Goal: Transaction & Acquisition: Obtain resource

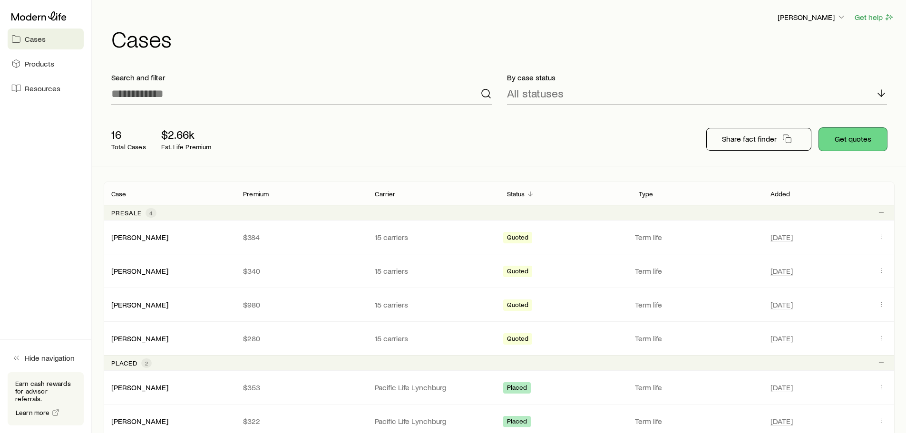
click at [862, 135] on button "Get quotes" at bounding box center [853, 139] width 68 height 23
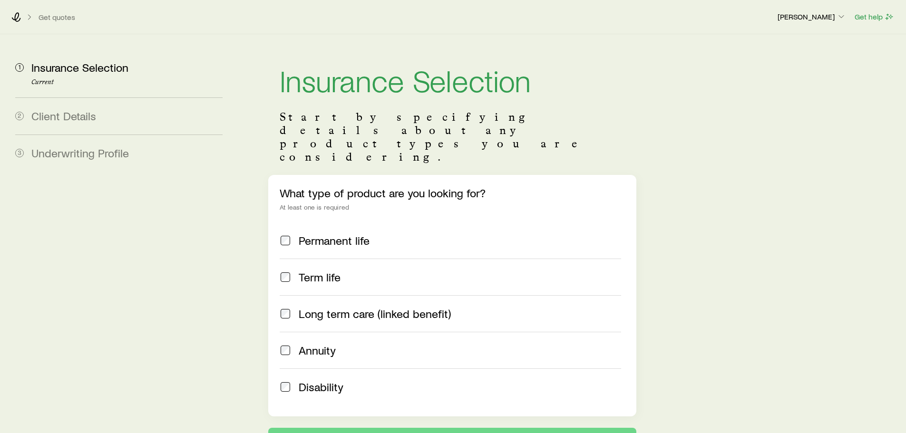
click at [300, 271] on span "Term life" at bounding box center [320, 277] width 42 height 13
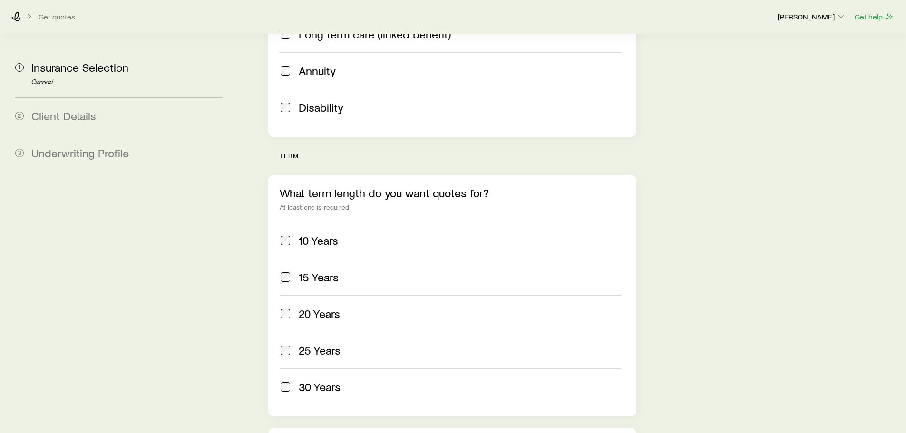
scroll to position [428, 0]
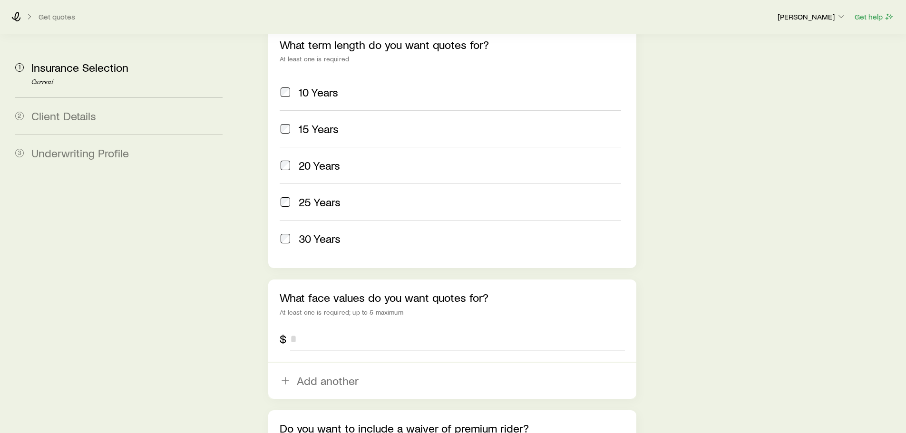
click at [334, 328] on input "tel" at bounding box center [457, 339] width 334 height 23
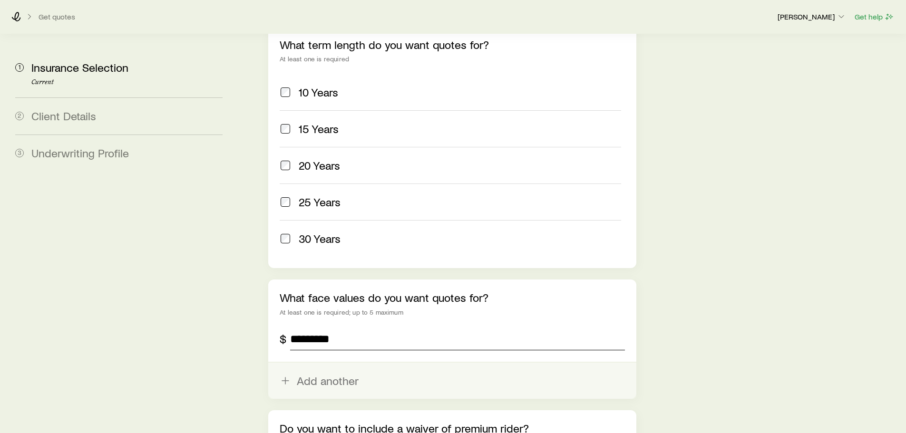
type input "*********"
click at [314, 363] on button "Add another" at bounding box center [452, 381] width 368 height 36
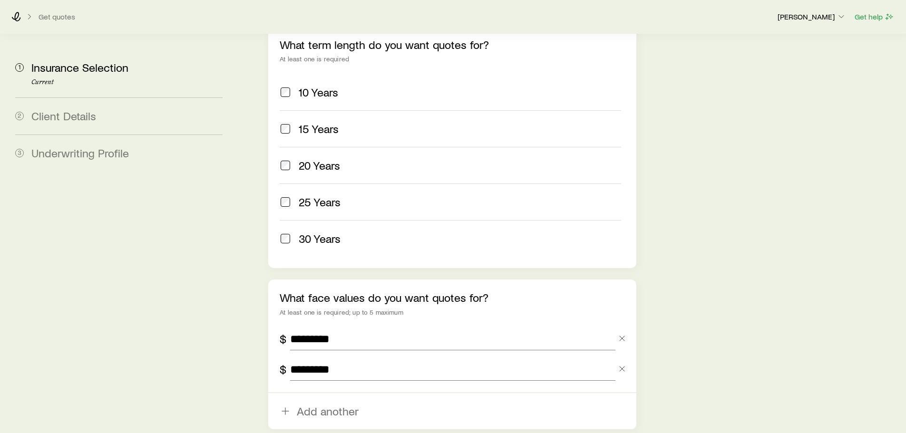
type input "*********"
click at [233, 319] on section "1 Insurance Selection Current 2 Client Details 3 Underwriting Profile Insurance…" at bounding box center [453, 75] width 891 height 939
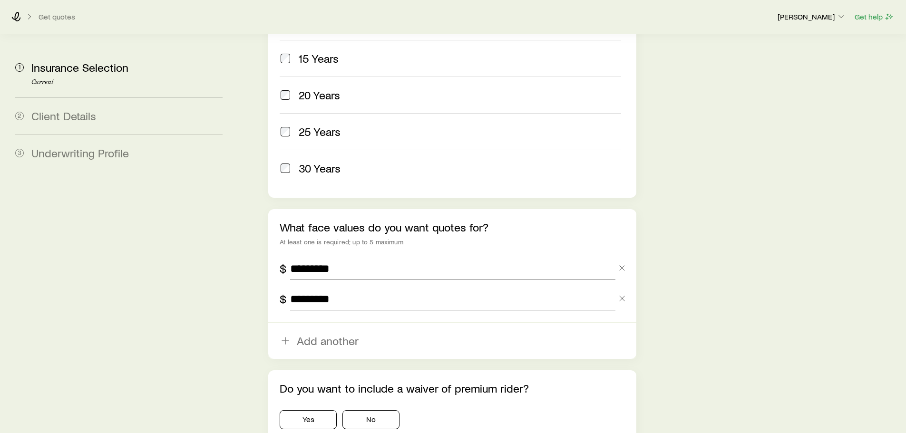
scroll to position [567, 0]
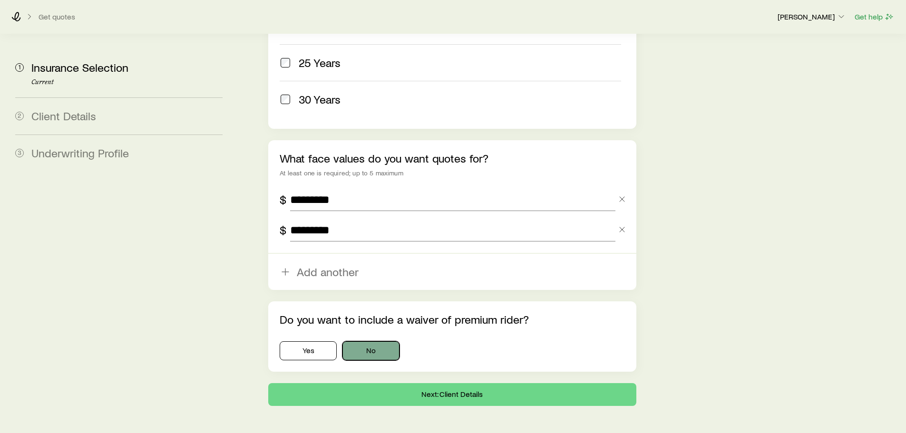
click at [383, 341] on button "No" at bounding box center [370, 350] width 57 height 19
click at [391, 383] on button "Next: Client Details" at bounding box center [452, 394] width 368 height 23
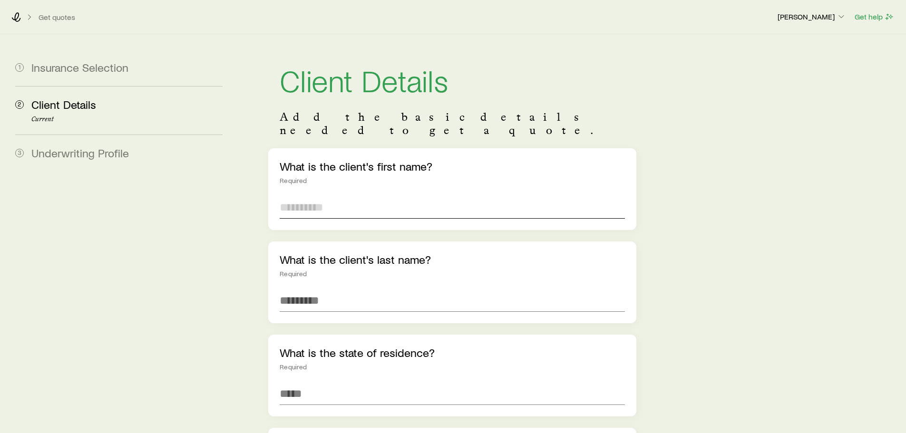
click at [334, 196] on input "text" at bounding box center [452, 207] width 345 height 23
type input "*****"
type input "*********"
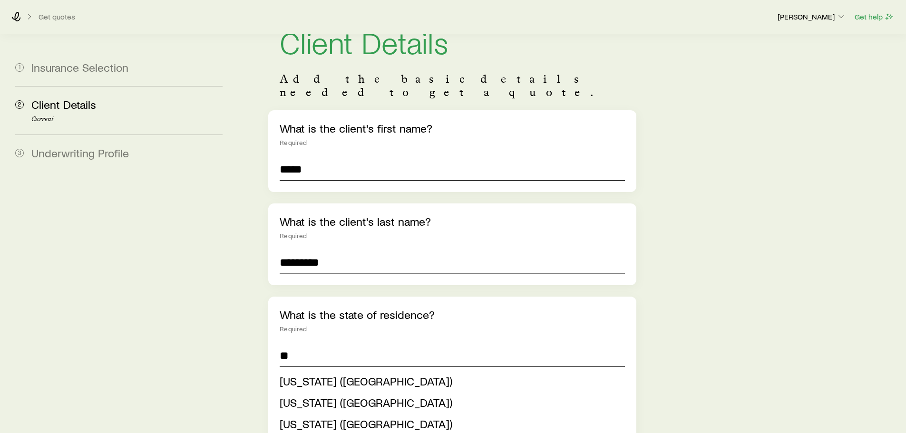
scroll to position [95, 0]
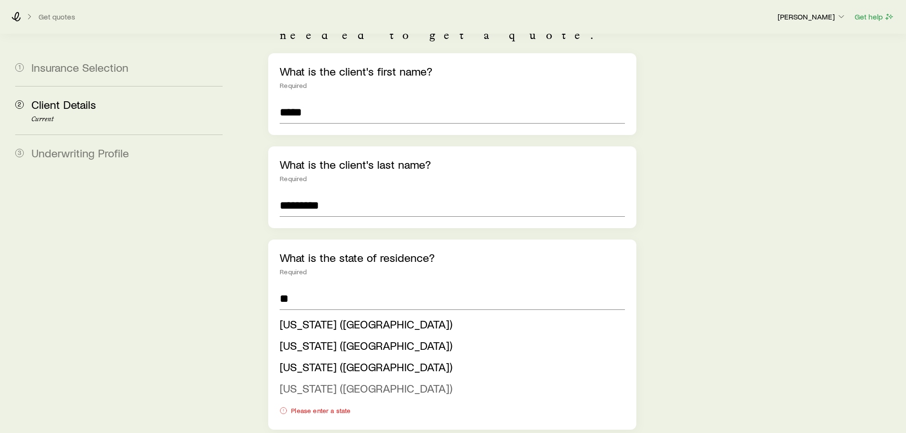
click at [300, 381] on span "[US_STATE] ([GEOGRAPHIC_DATA])" at bounding box center [366, 388] width 173 height 14
type input "**********"
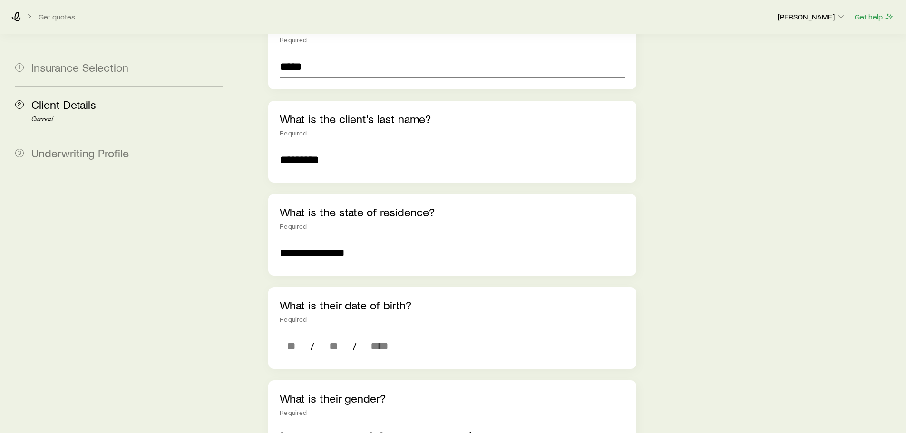
scroll to position [238, 0]
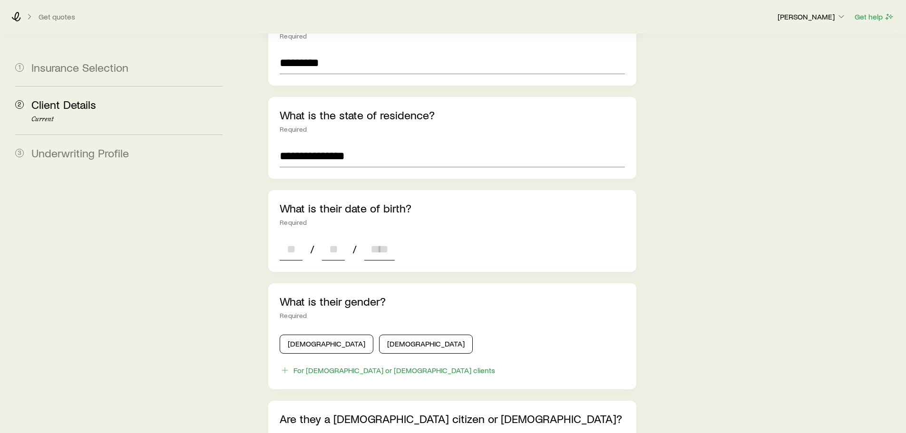
click at [293, 238] on input at bounding box center [291, 249] width 23 height 23
type input "**"
type input "****"
type input "*"
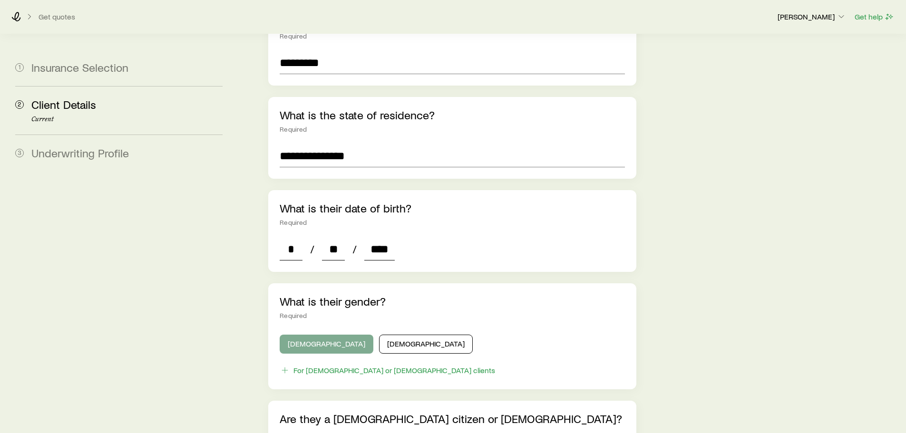
type input "****"
click at [290, 335] on button "[DEMOGRAPHIC_DATA]" at bounding box center [327, 344] width 94 height 19
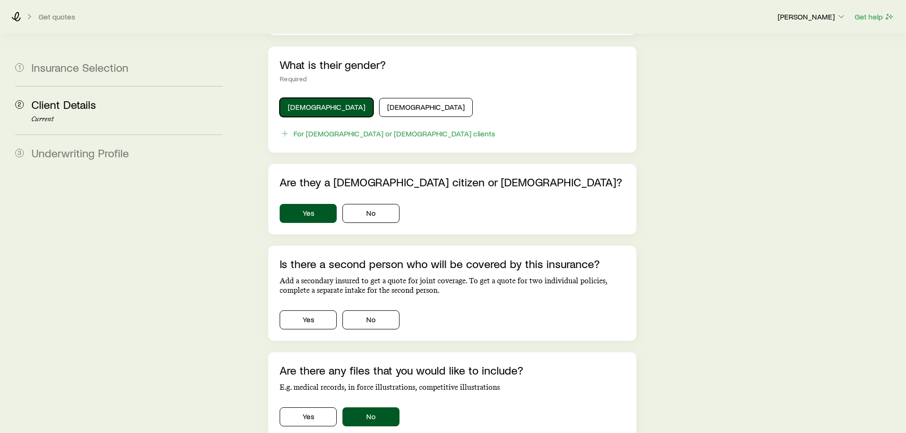
scroll to position [476, 0]
click at [371, 310] on button "No" at bounding box center [370, 319] width 57 height 19
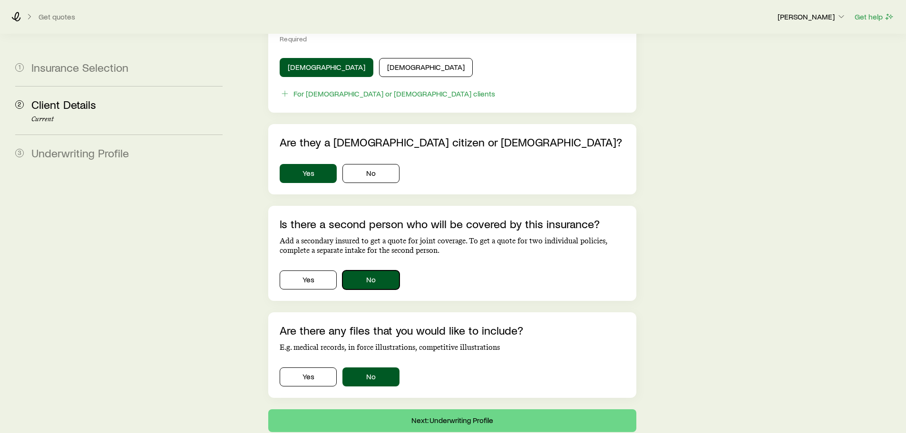
scroll to position [554, 0]
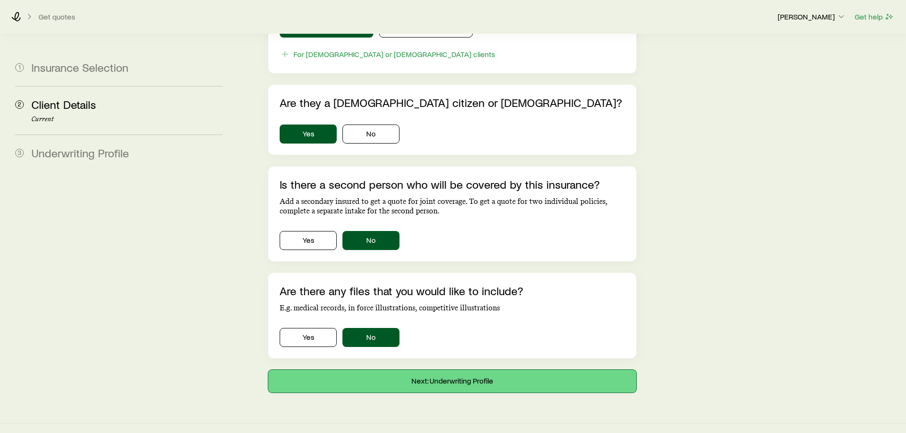
click at [423, 370] on button "Next: Underwriting Profile" at bounding box center [452, 381] width 368 height 23
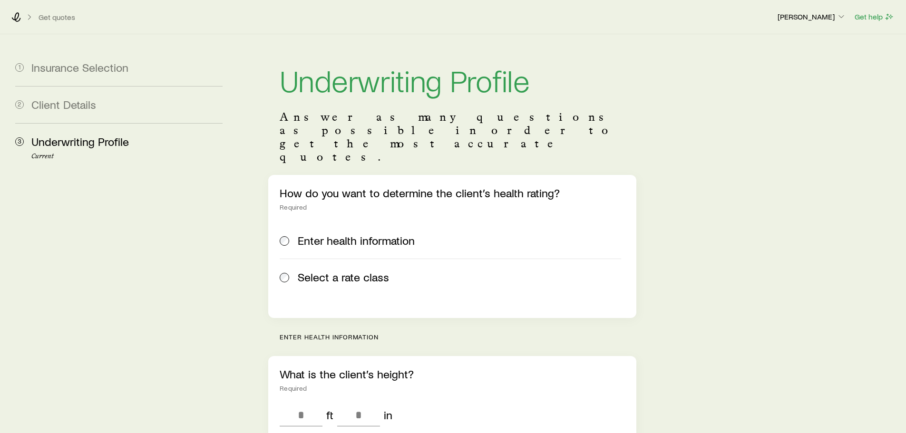
click at [289, 271] on span at bounding box center [285, 277] width 10 height 13
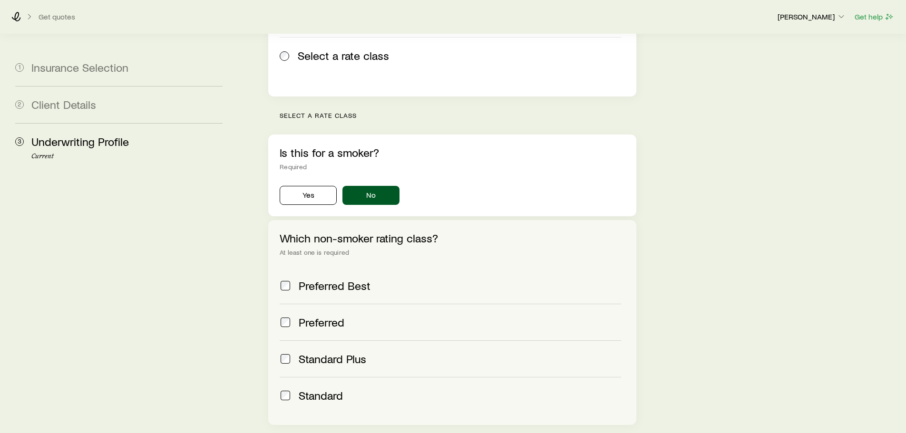
scroll to position [238, 0]
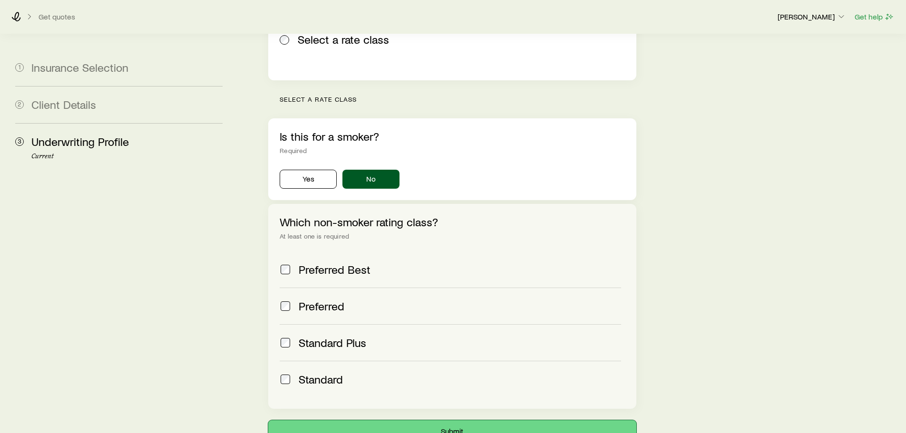
click at [408, 420] on button "Submit" at bounding box center [452, 431] width 368 height 23
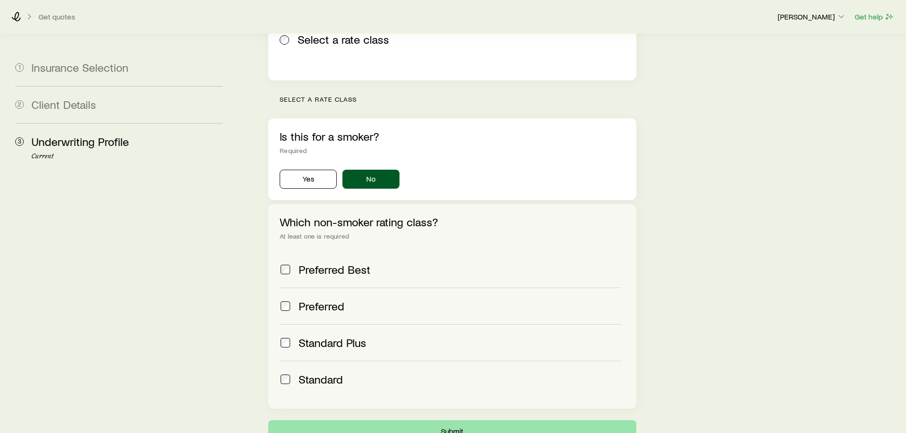
scroll to position [0, 0]
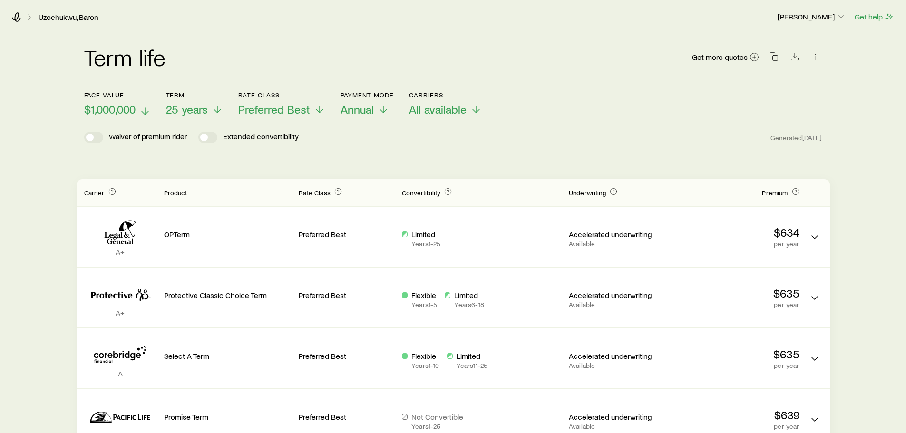
click at [123, 105] on span "$1,000,000" at bounding box center [109, 109] width 51 height 13
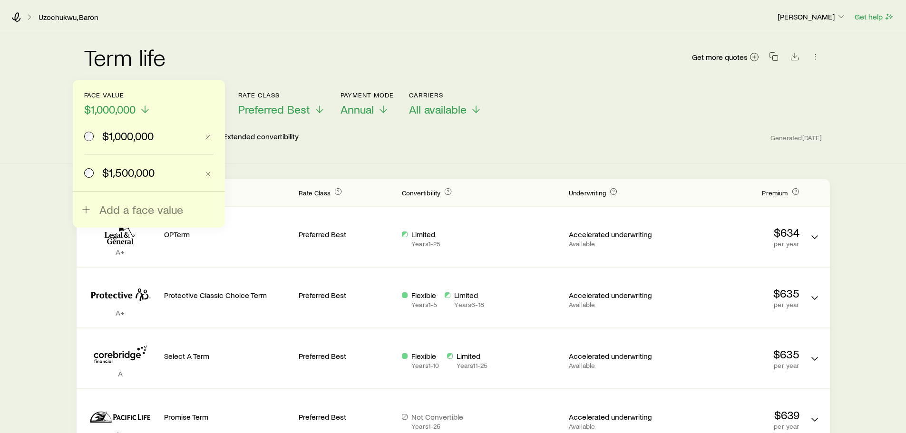
click at [117, 168] on span "$1,500,000" at bounding box center [128, 172] width 52 height 13
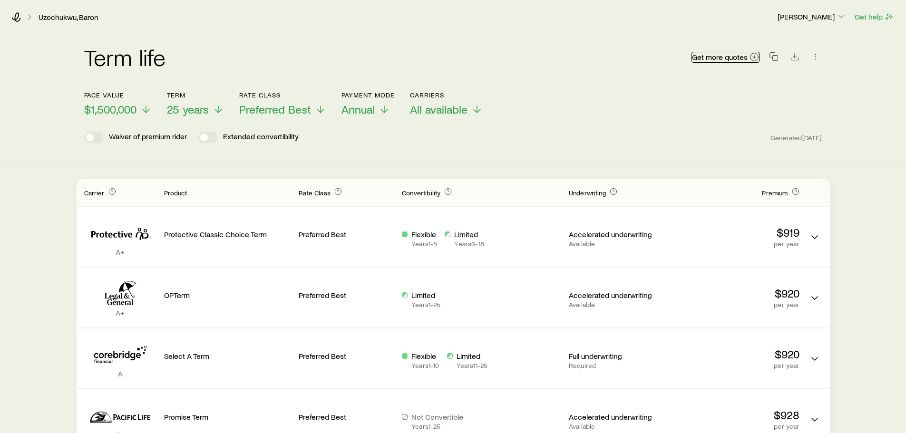
click at [712, 57] on span "Get more quotes" at bounding box center [720, 57] width 56 height 8
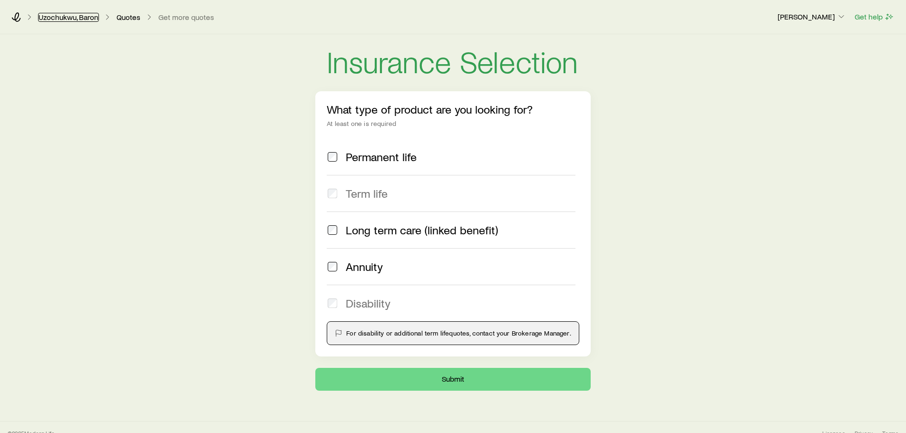
click at [68, 16] on link "Uzochukwu, Baron" at bounding box center [68, 17] width 61 height 9
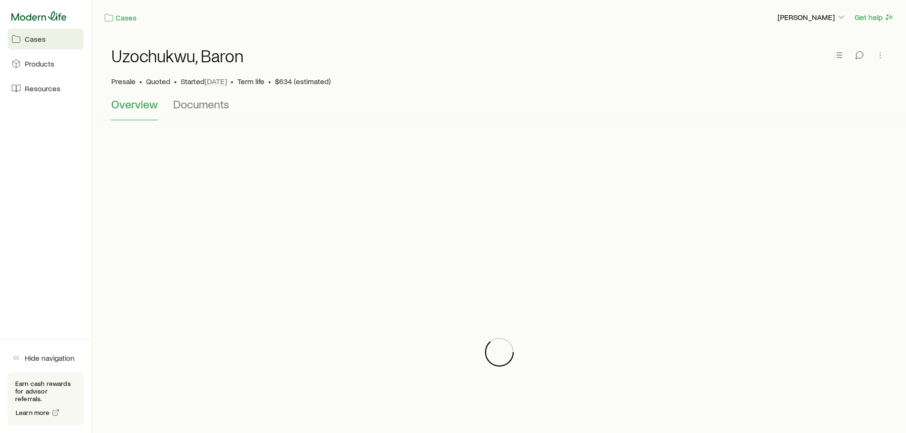
click at [23, 15] on icon at bounding box center [38, 16] width 55 height 10
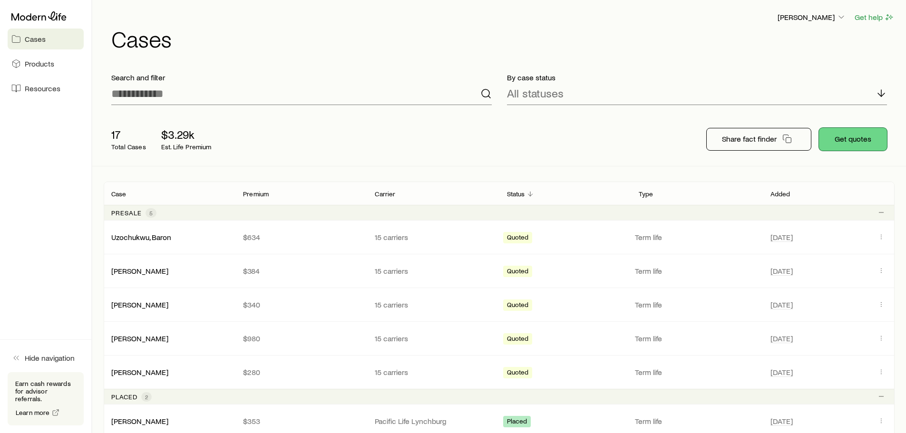
click at [862, 145] on button "Get quotes" at bounding box center [853, 139] width 68 height 23
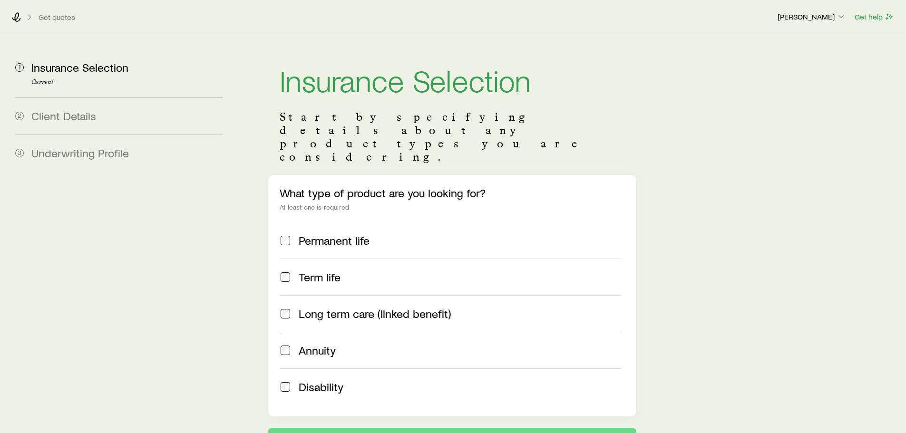
click at [297, 271] on div "Term life" at bounding box center [450, 277] width 341 height 13
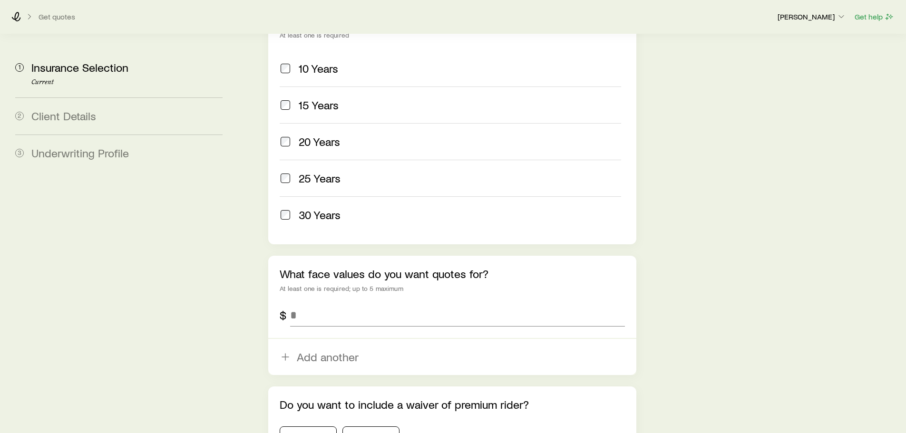
scroll to position [476, 0]
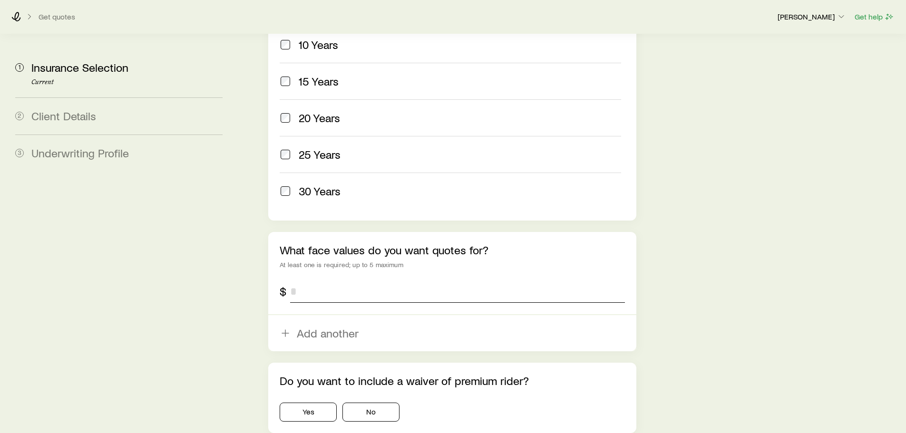
click at [312, 280] on input "tel" at bounding box center [457, 291] width 334 height 23
type input "*********"
click at [369, 403] on button "No" at bounding box center [370, 412] width 57 height 19
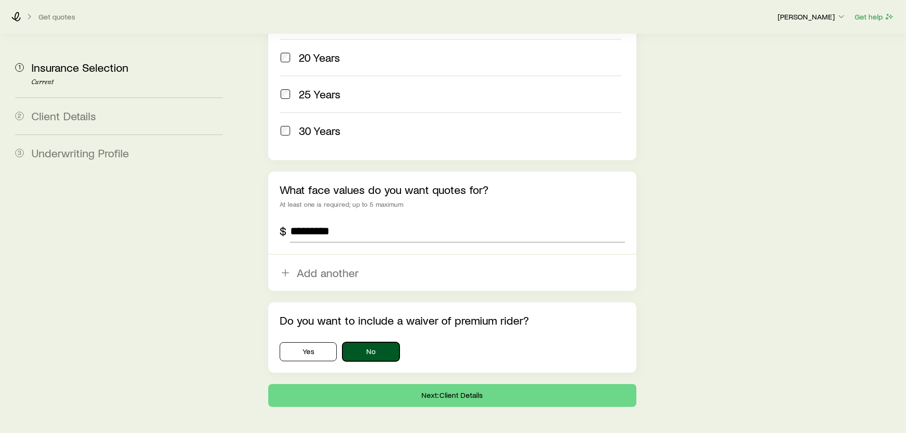
scroll to position [537, 0]
click at [441, 383] on button "Next: Client Details" at bounding box center [452, 394] width 368 height 23
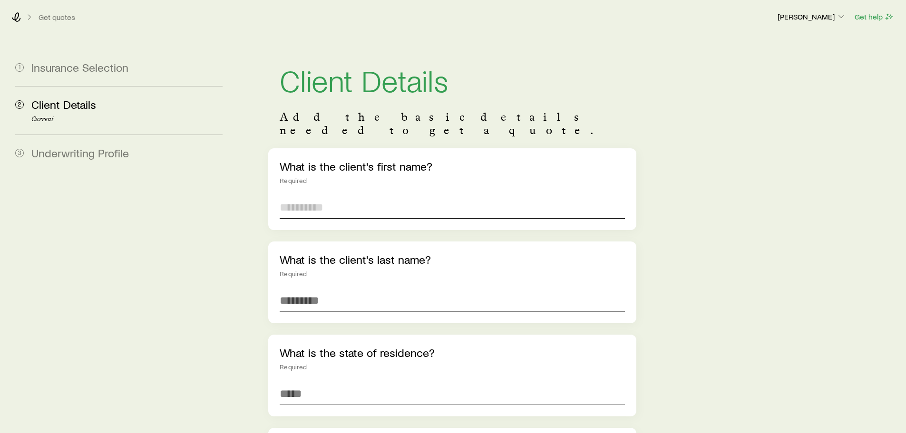
click at [315, 202] on input "text" at bounding box center [452, 207] width 345 height 23
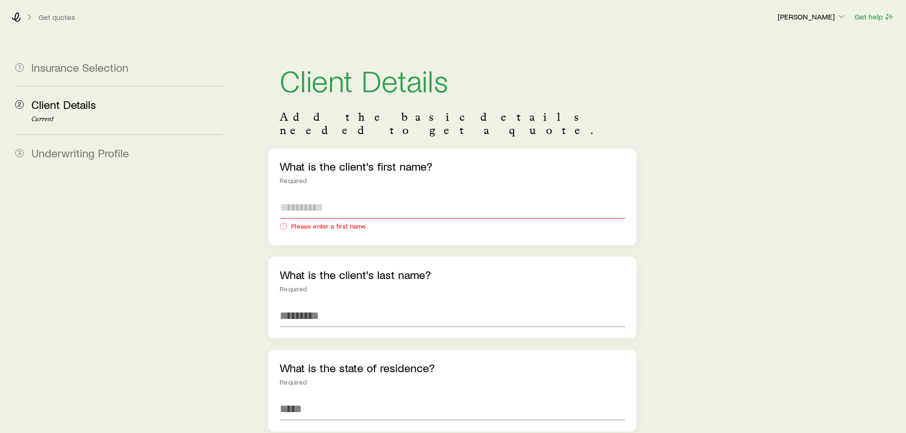
click at [310, 196] on input "text" at bounding box center [452, 207] width 345 height 23
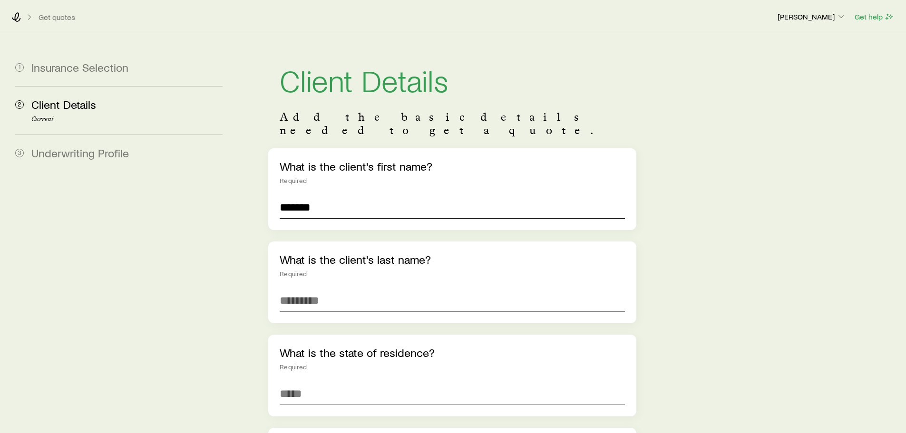
type input "*******"
type input "*********"
click at [308, 382] on input at bounding box center [452, 393] width 345 height 23
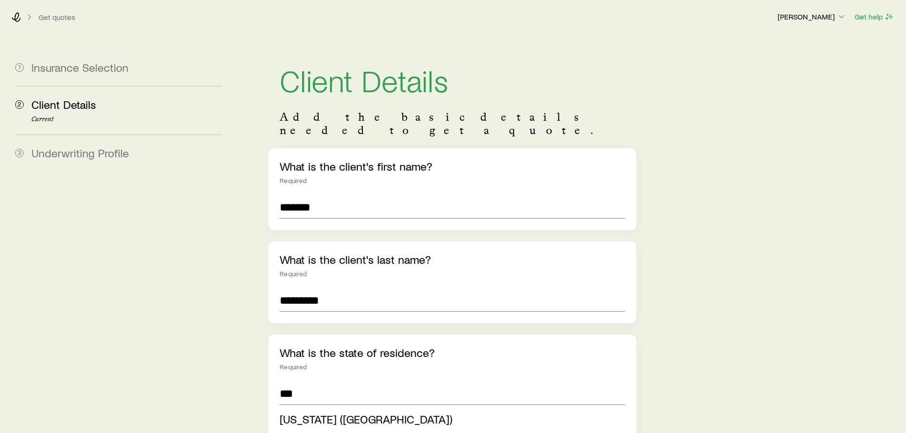
drag, startPoint x: 312, startPoint y: 406, endPoint x: 305, endPoint y: 398, distance: 10.8
click at [312, 412] on span "[US_STATE] ([GEOGRAPHIC_DATA])" at bounding box center [366, 419] width 173 height 14
type input "**********"
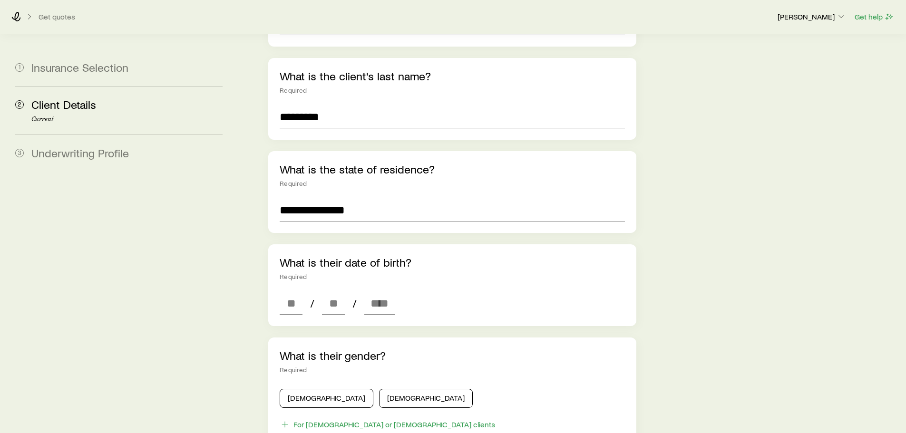
scroll to position [190, 0]
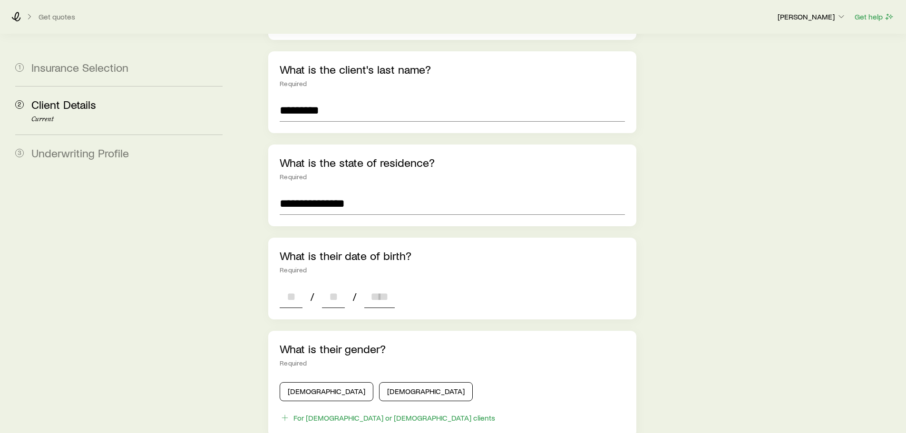
click at [299, 286] on input at bounding box center [291, 296] width 23 height 23
click at [299, 289] on input at bounding box center [291, 296] width 23 height 23
type input "**"
type input "****"
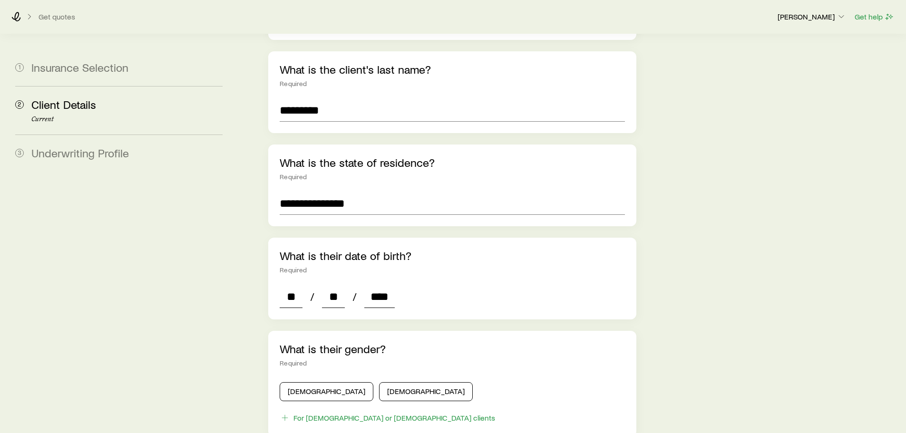
type input "*"
type input "****"
click at [379, 382] on button "[DEMOGRAPHIC_DATA]" at bounding box center [426, 391] width 94 height 19
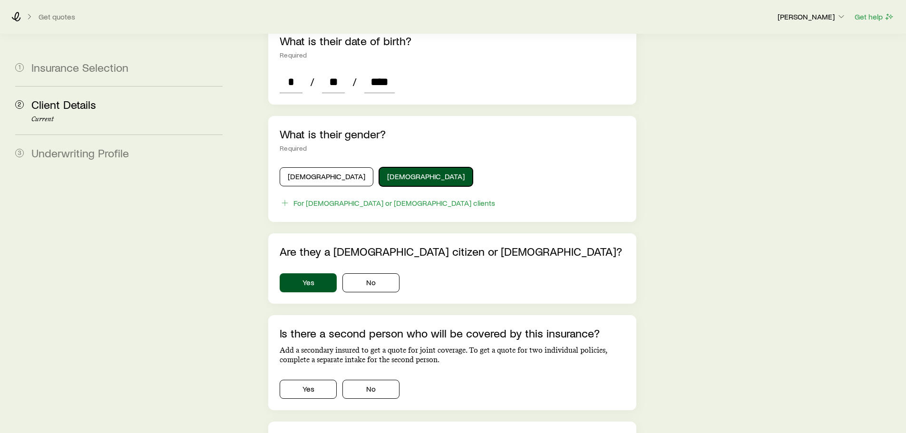
scroll to position [428, 0]
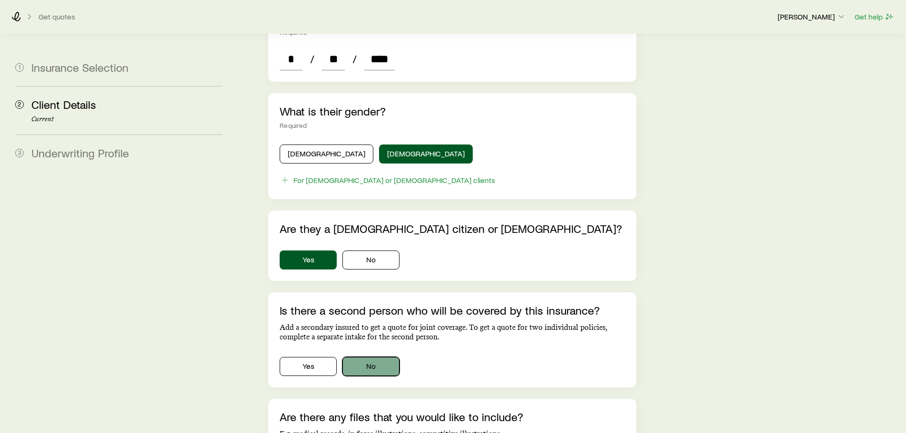
click at [374, 357] on button "No" at bounding box center [370, 366] width 57 height 19
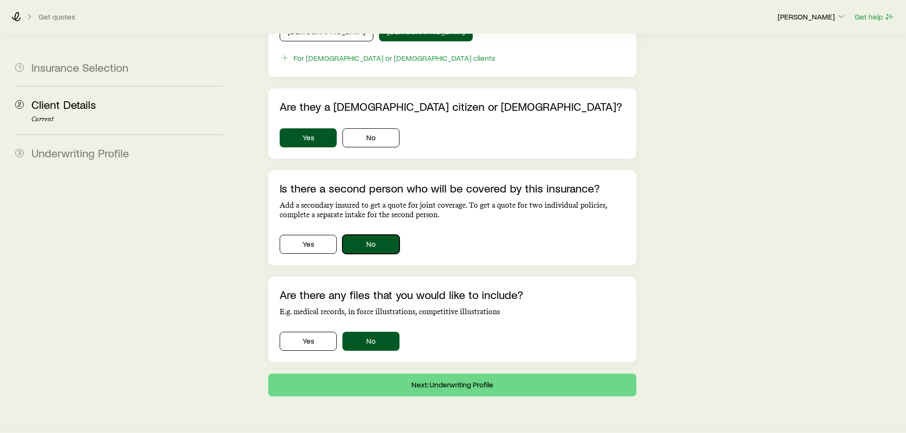
scroll to position [554, 0]
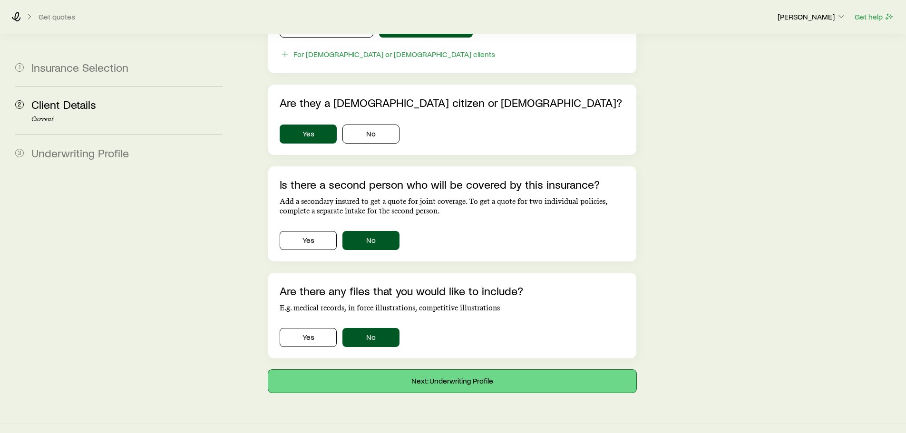
click at [412, 379] on button "Next: Underwriting Profile" at bounding box center [452, 381] width 368 height 23
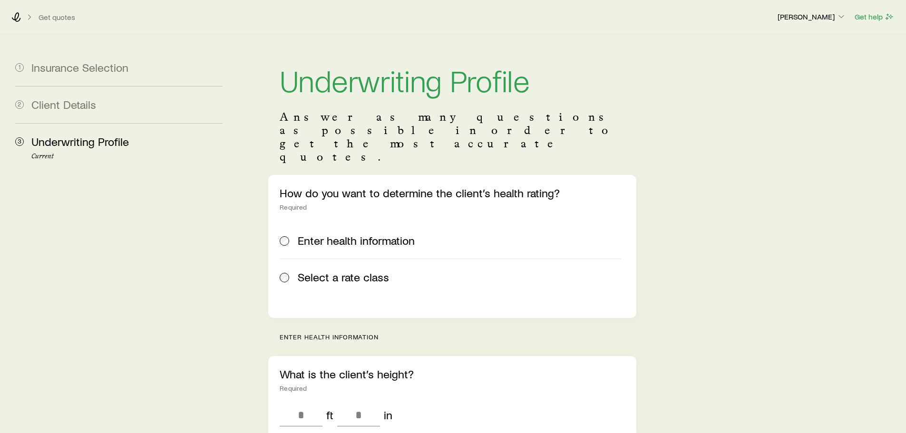
click at [310, 271] on span "Select a rate class" at bounding box center [343, 277] width 91 height 13
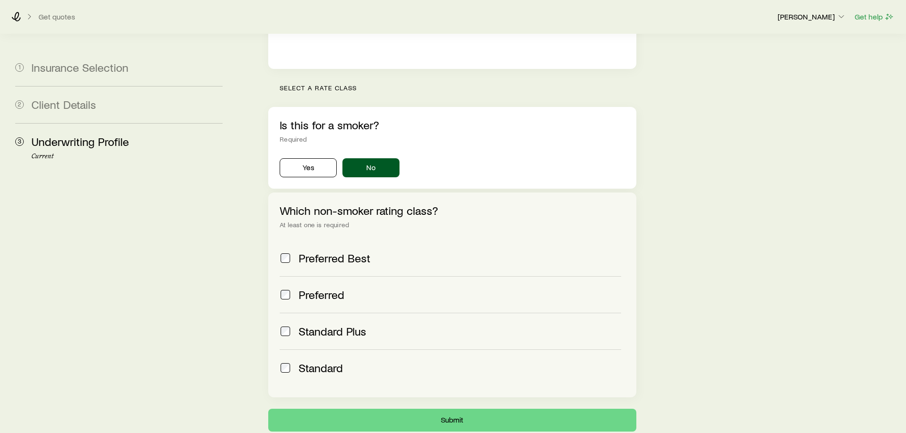
scroll to position [301, 0]
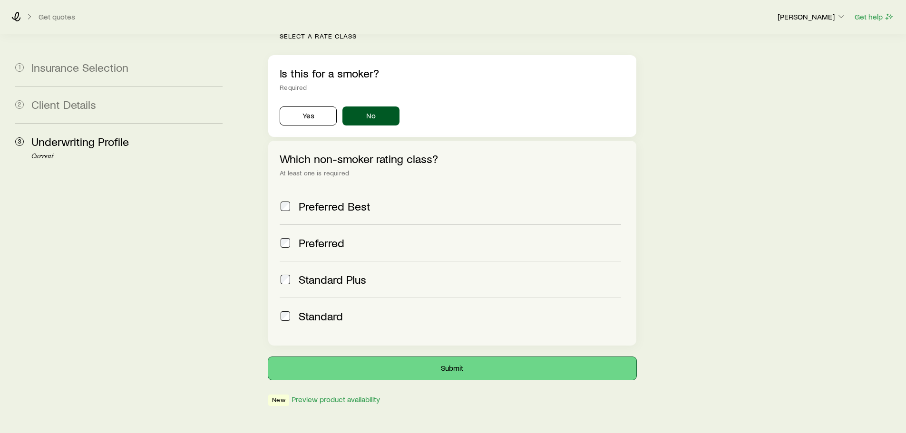
click at [403, 357] on button "Submit" at bounding box center [452, 368] width 368 height 23
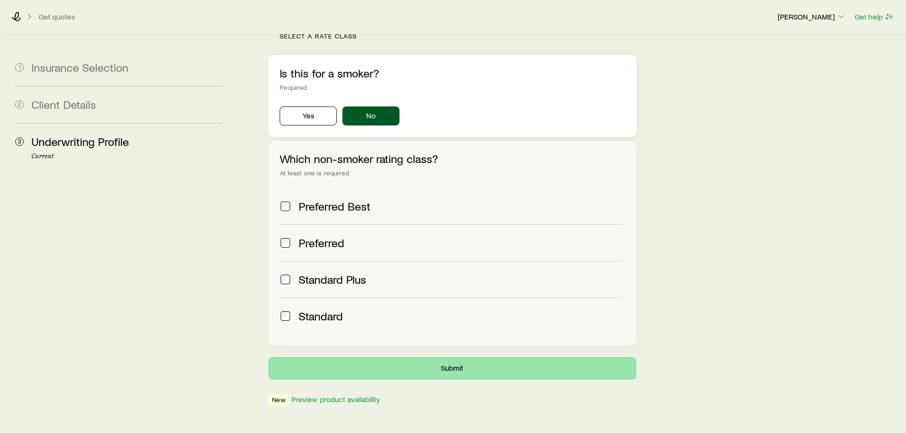
scroll to position [0, 0]
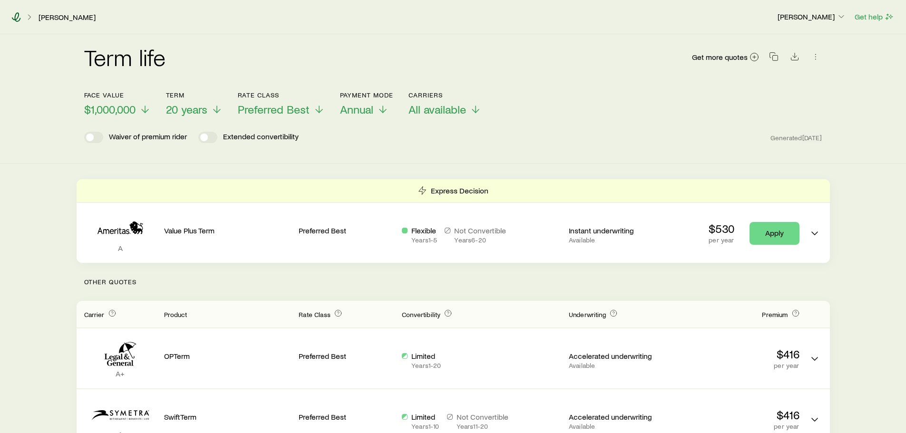
click at [17, 18] on icon at bounding box center [16, 17] width 10 height 10
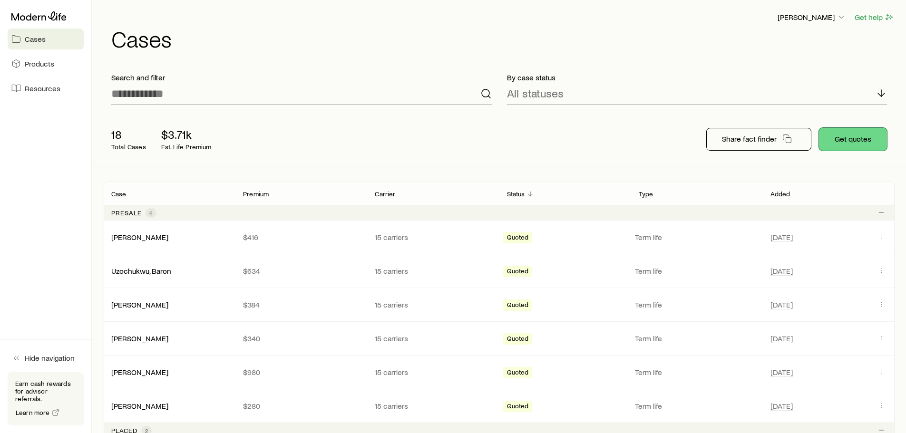
click at [850, 143] on button "Get quotes" at bounding box center [853, 139] width 68 height 23
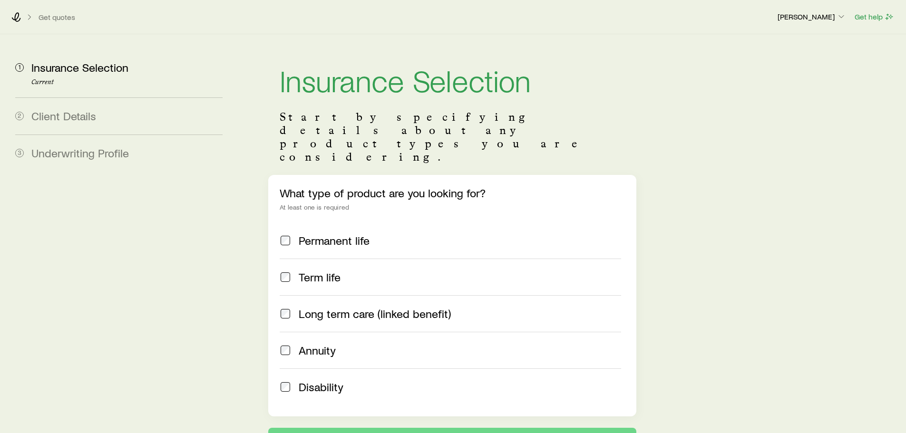
click at [292, 380] on div "Disability" at bounding box center [450, 386] width 341 height 13
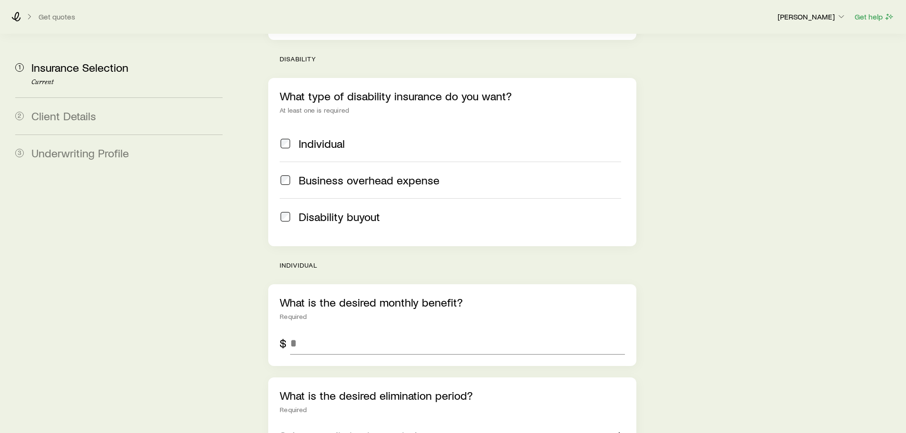
scroll to position [380, 0]
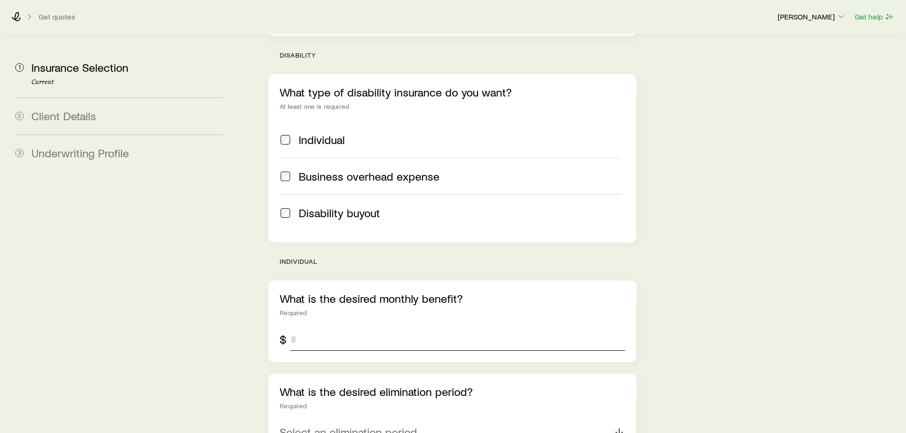
click at [333, 328] on input "tel" at bounding box center [457, 339] width 334 height 23
type input "*"
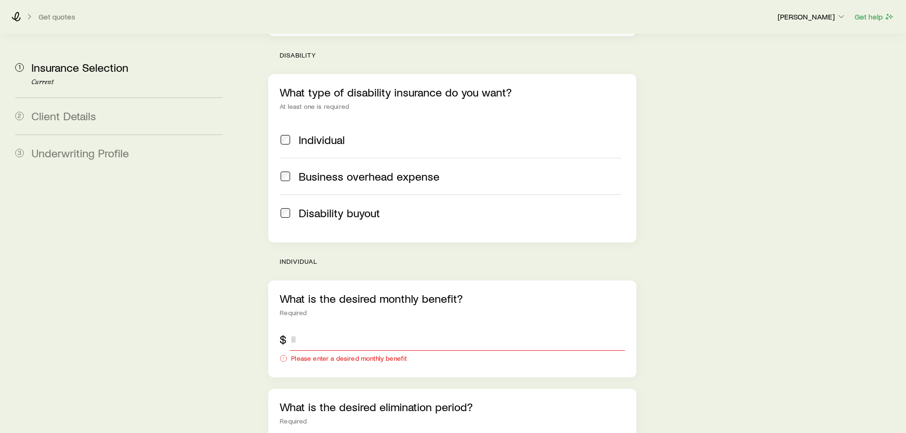
type input "*"
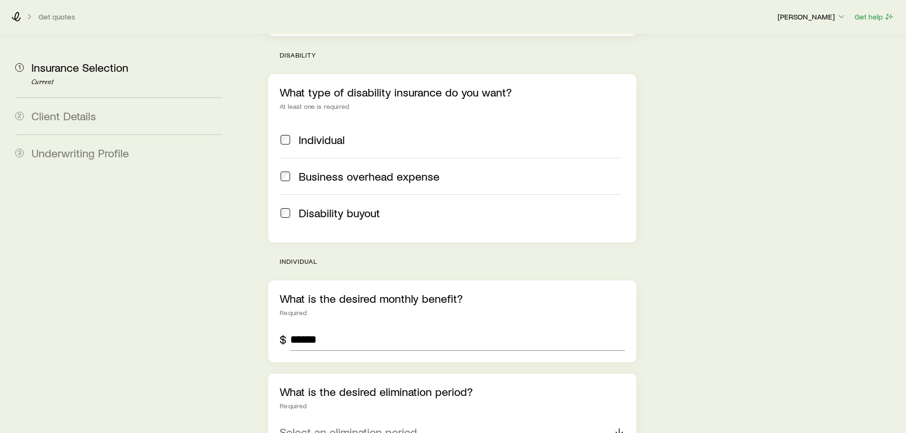
click at [190, 273] on aside "1 Insurance Selection Current 2 Client Details 3 Underwriting Profile" at bounding box center [119, 191] width 223 height 1074
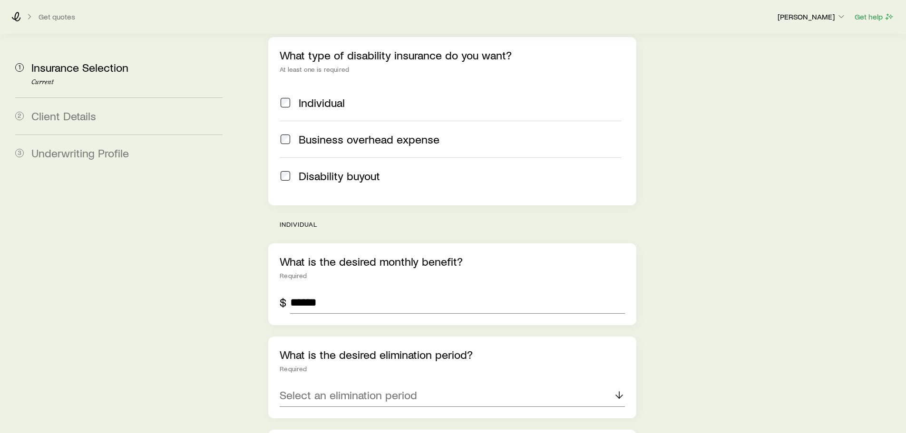
scroll to position [476, 0]
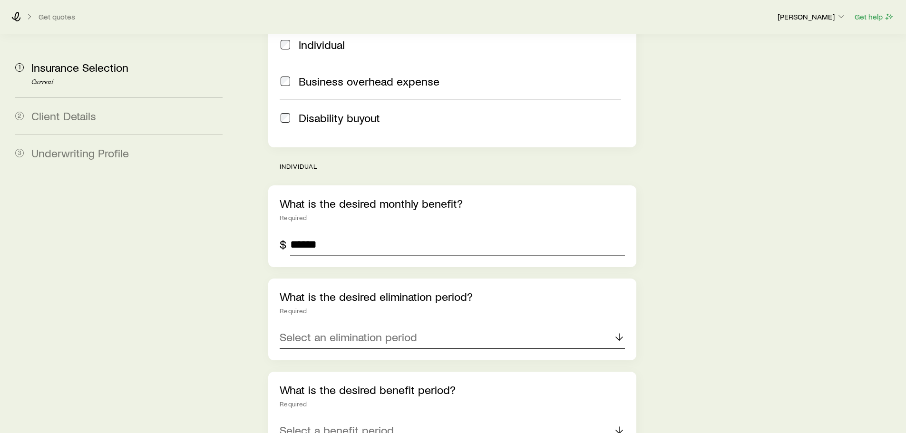
click at [345, 331] on p "Select an elimination period" at bounding box center [348, 337] width 137 height 13
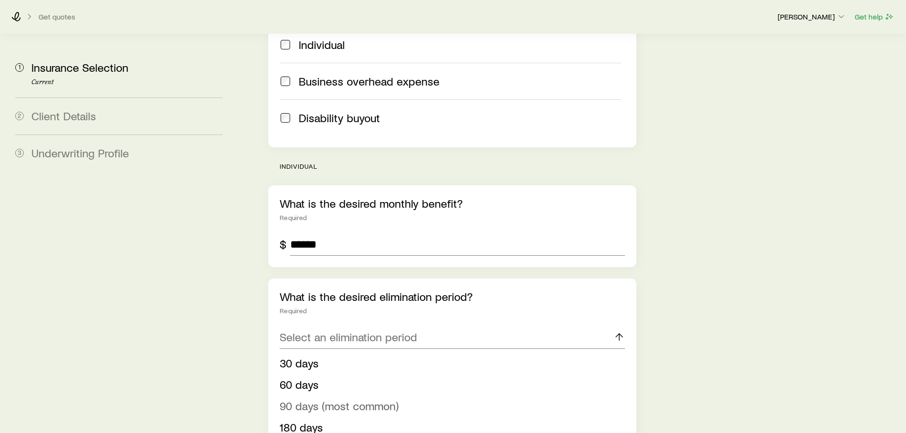
click at [306, 399] on span "90 days (most common)" at bounding box center [339, 406] width 119 height 14
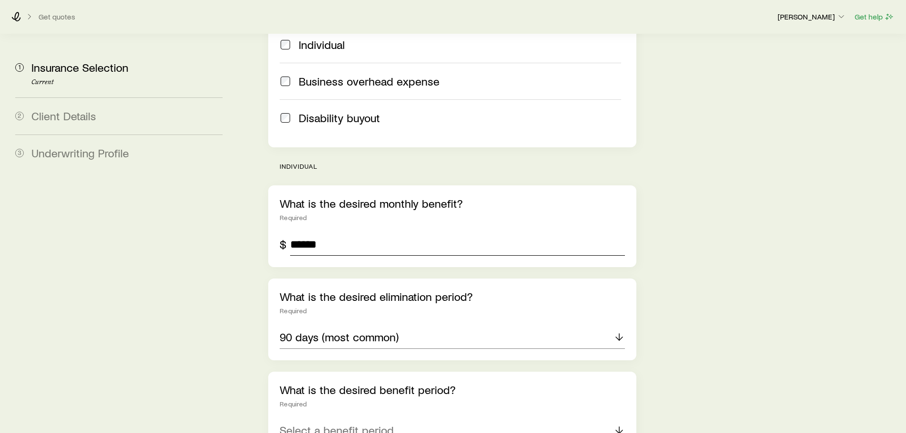
drag, startPoint x: 333, startPoint y: 221, endPoint x: 284, endPoint y: 214, distance: 49.6
click at [287, 233] on div "$ ******" at bounding box center [452, 244] width 345 height 23
type input "*****"
click at [176, 270] on aside "1 Insurance Selection Current 2 Client Details 3 Underwriting Profile" at bounding box center [119, 96] width 223 height 1074
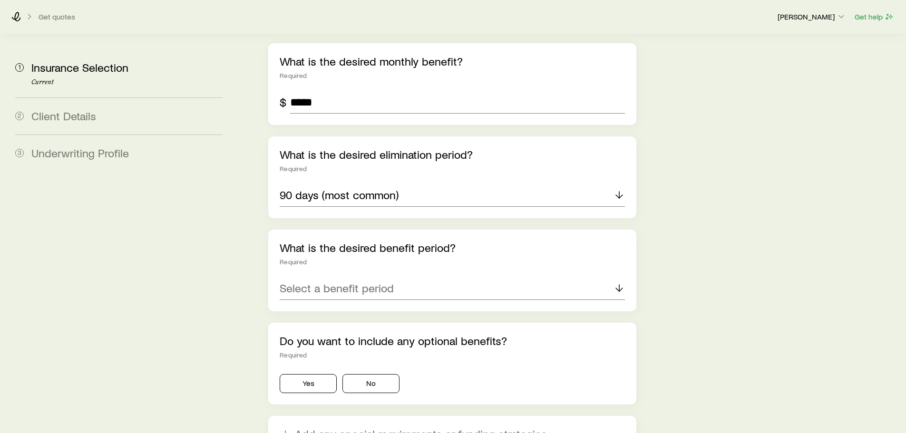
scroll to position [618, 0]
click at [322, 277] on div "Select a benefit period" at bounding box center [452, 288] width 345 height 23
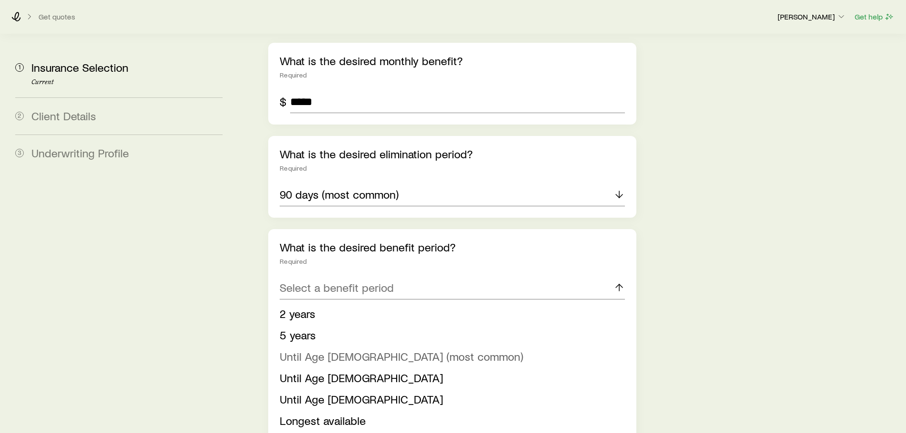
click at [309, 350] on span "Until Age [DEMOGRAPHIC_DATA] (most common)" at bounding box center [402, 357] width 244 height 14
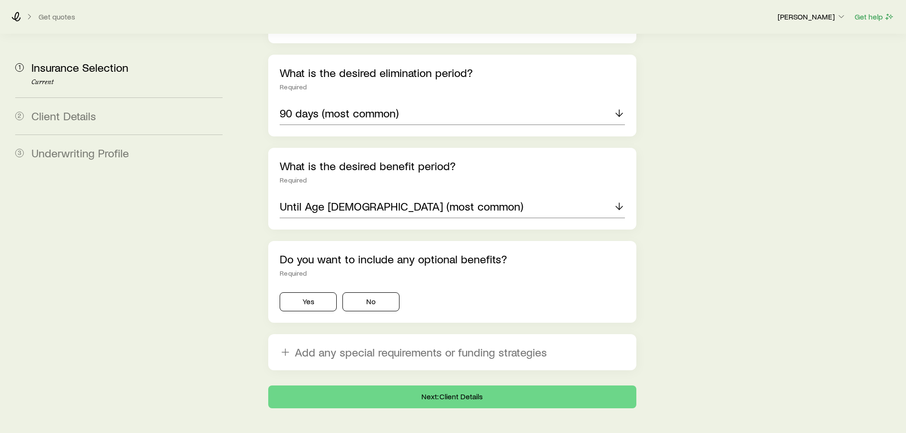
scroll to position [702, 0]
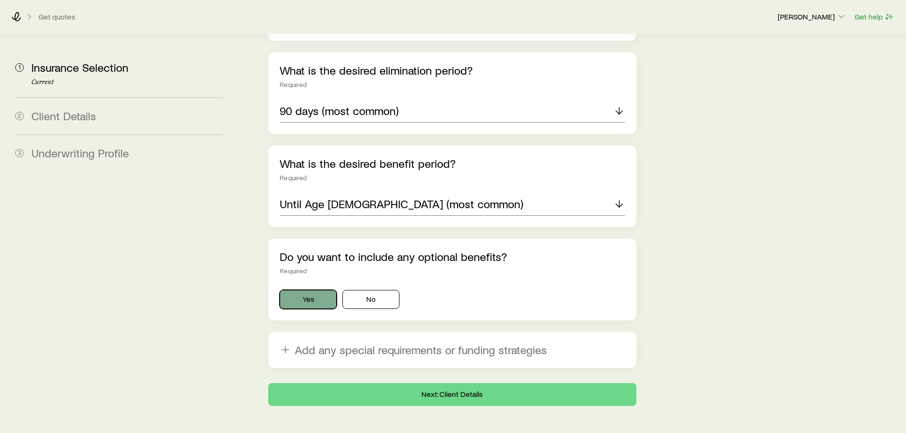
click at [313, 290] on button "Yes" at bounding box center [308, 299] width 57 height 19
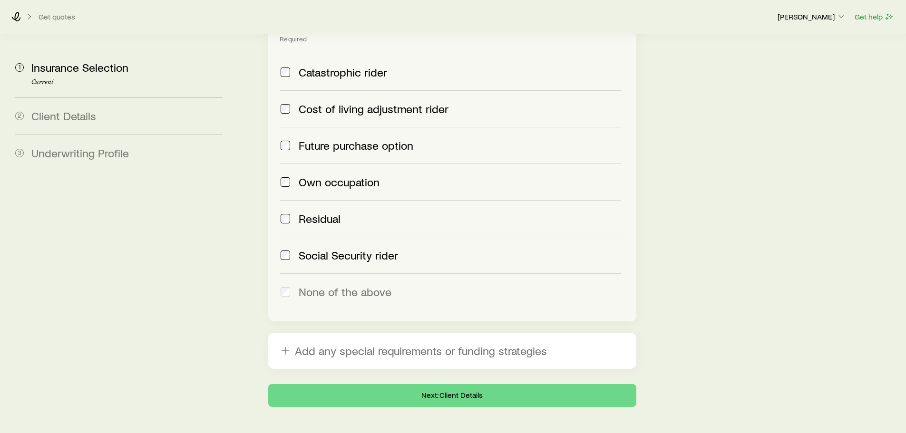
scroll to position [1021, 0]
click at [421, 383] on button "Next: Client Details" at bounding box center [452, 394] width 368 height 23
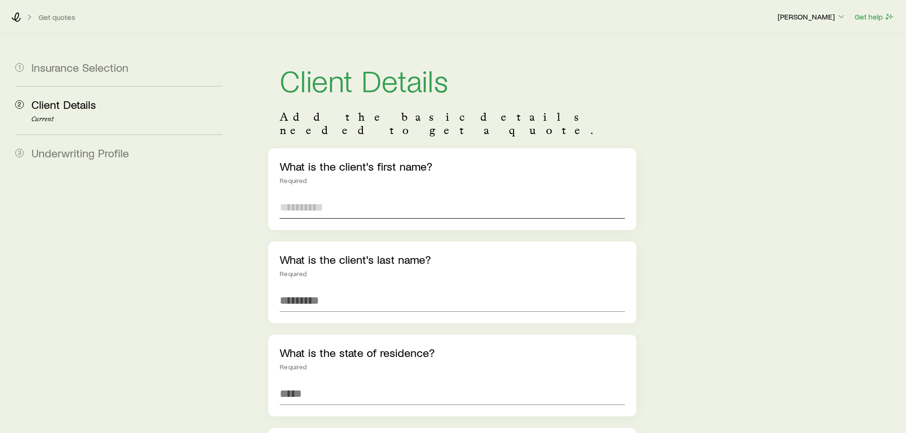
click at [306, 199] on input "text" at bounding box center [452, 207] width 345 height 23
type input "*****"
type input "*********"
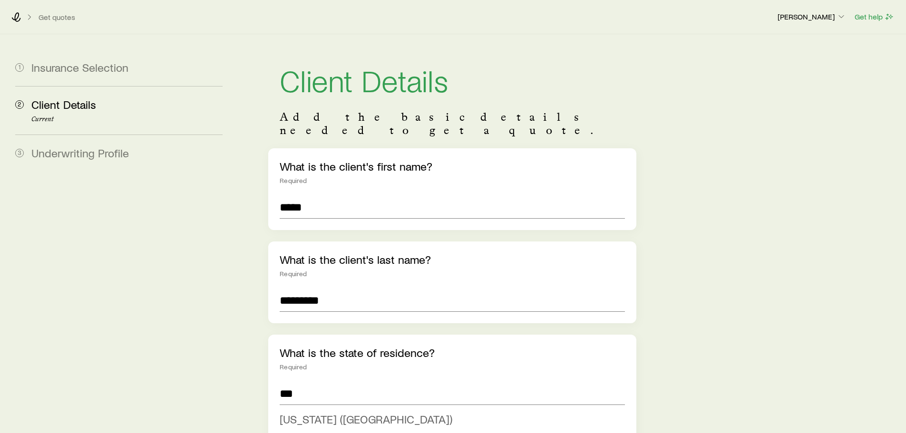
click at [321, 412] on span "[US_STATE] ([GEOGRAPHIC_DATA])" at bounding box center [366, 419] width 173 height 14
type input "**********"
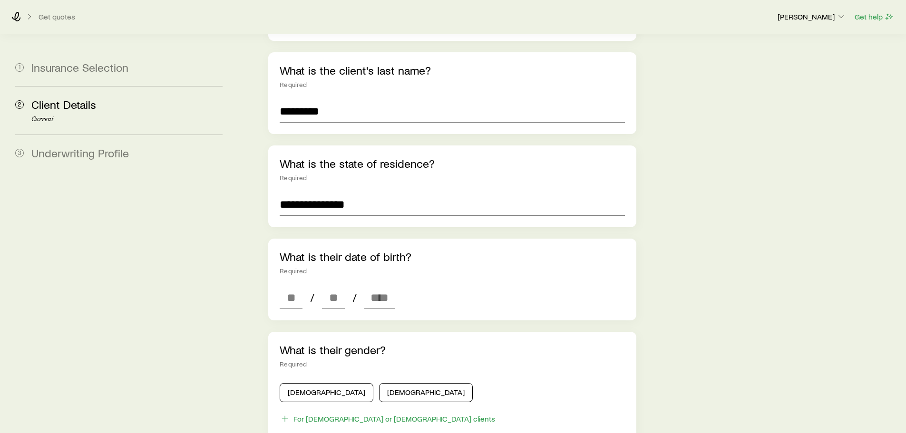
scroll to position [190, 0]
click at [286, 285] on input at bounding box center [291, 296] width 23 height 23
type input "*"
type input "**"
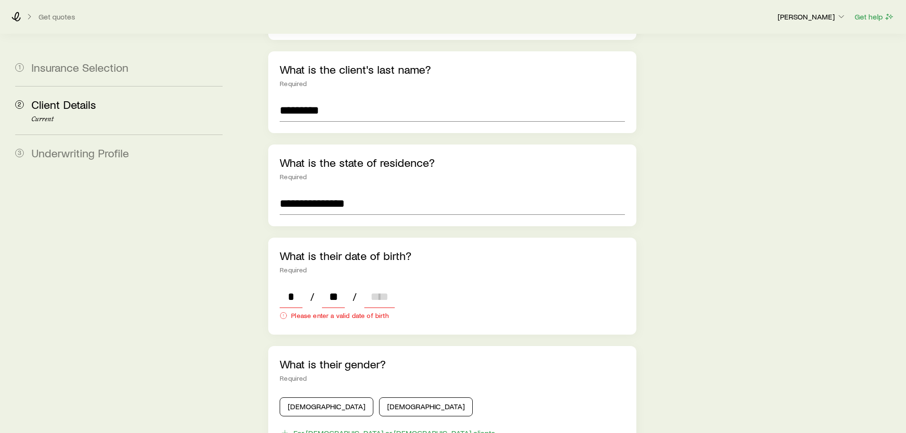
click at [389, 285] on input at bounding box center [379, 296] width 30 height 23
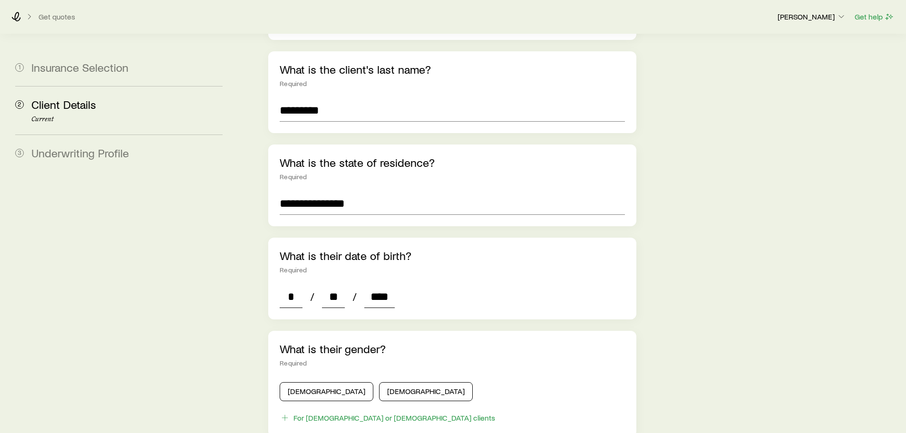
type input "****"
click at [303, 390] on div "What is their gender? Required [DEMOGRAPHIC_DATA] [DEMOGRAPHIC_DATA] For [DEMOG…" at bounding box center [452, 384] width 368 height 106
click at [307, 382] on button "[DEMOGRAPHIC_DATA]" at bounding box center [327, 391] width 94 height 19
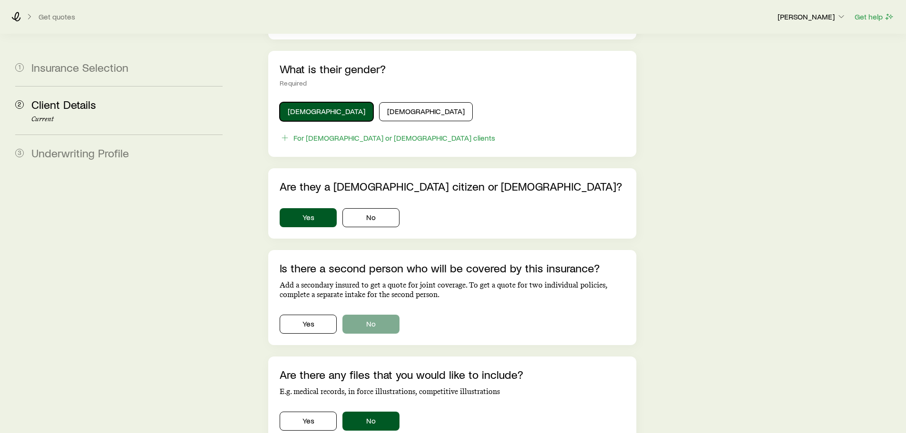
scroll to position [476, 0]
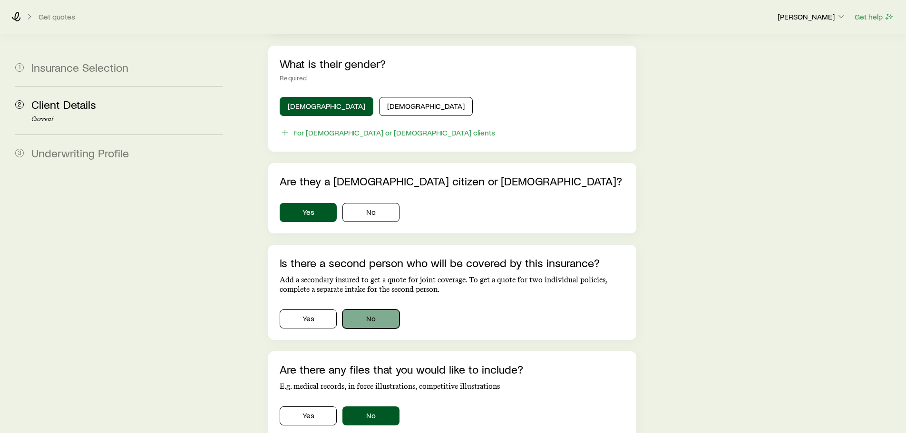
click at [374, 310] on button "No" at bounding box center [370, 319] width 57 height 19
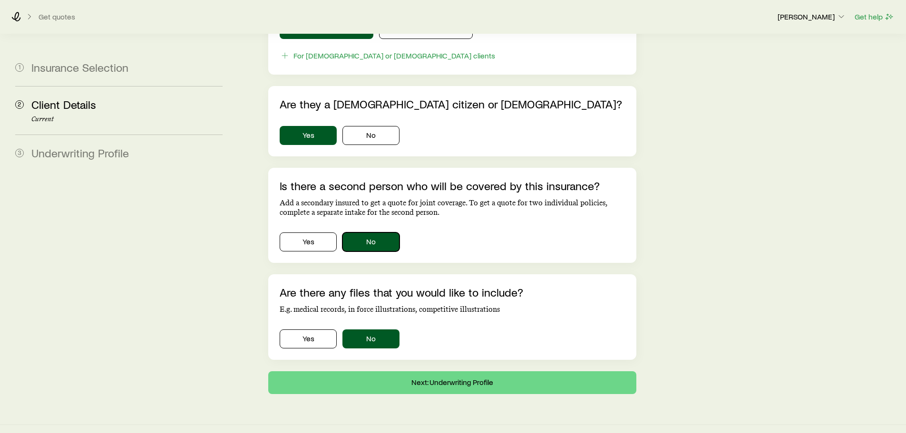
scroll to position [554, 0]
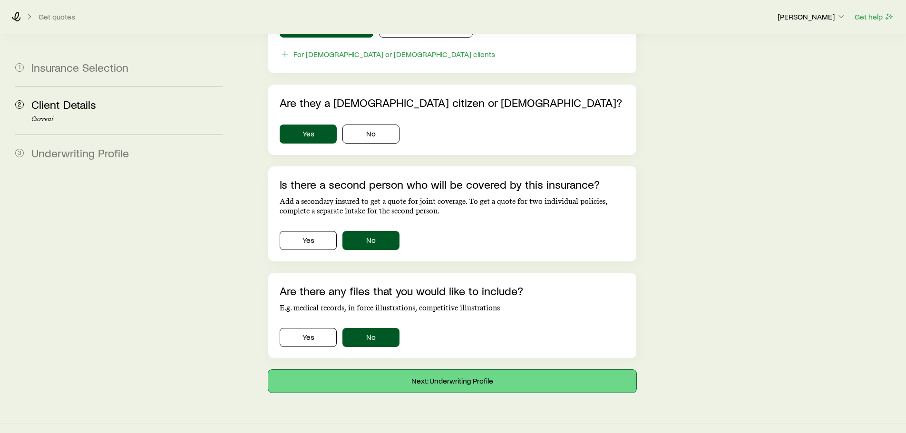
click at [437, 371] on button "Next: Underwriting Profile" at bounding box center [452, 381] width 368 height 23
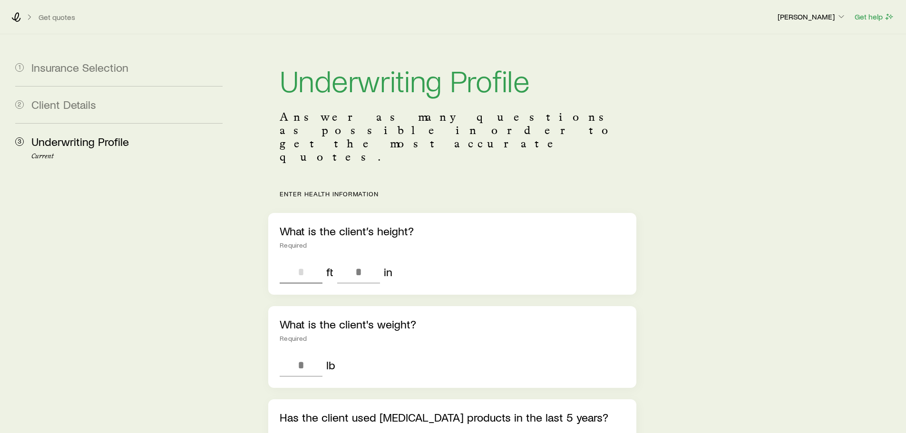
click at [298, 261] on input "tel" at bounding box center [301, 272] width 43 height 23
type input "*"
click at [366, 261] on input "tel" at bounding box center [358, 272] width 43 height 23
type input "*"
click at [303, 354] on input "tel" at bounding box center [301, 365] width 43 height 23
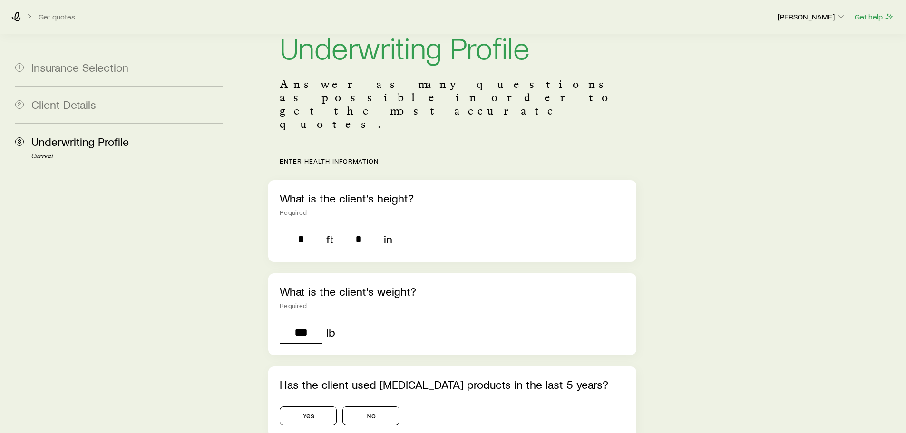
scroll to position [48, 0]
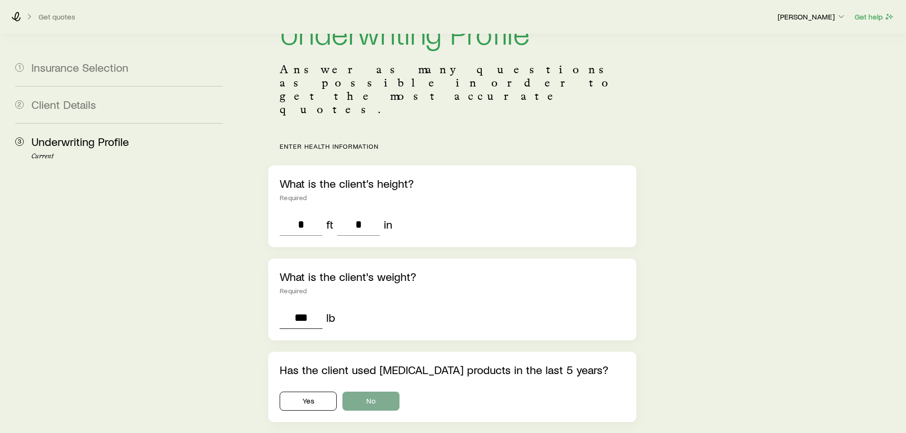
type input "***"
drag, startPoint x: 386, startPoint y: 370, endPoint x: 384, endPoint y: 352, distance: 17.2
click at [385, 392] on button "No" at bounding box center [370, 401] width 57 height 19
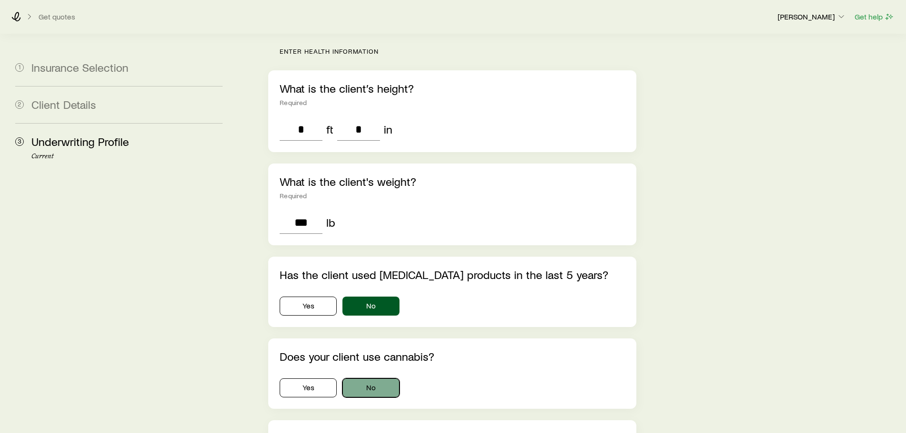
click at [383, 379] on button "No" at bounding box center [370, 388] width 57 height 19
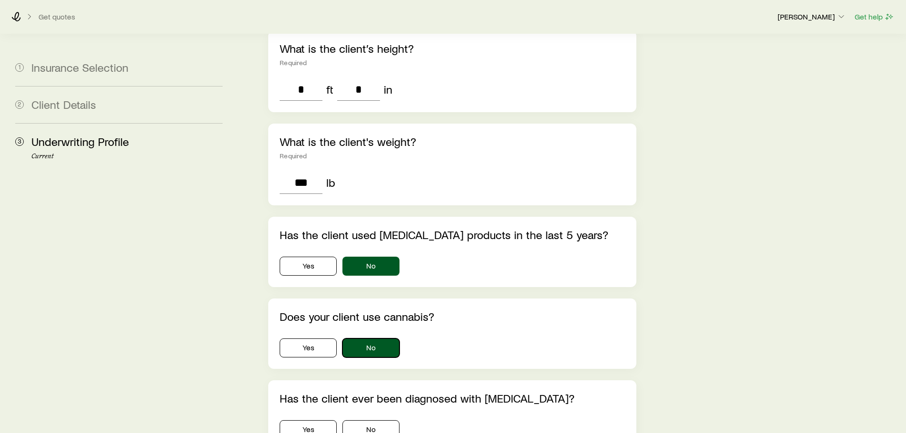
scroll to position [238, 0]
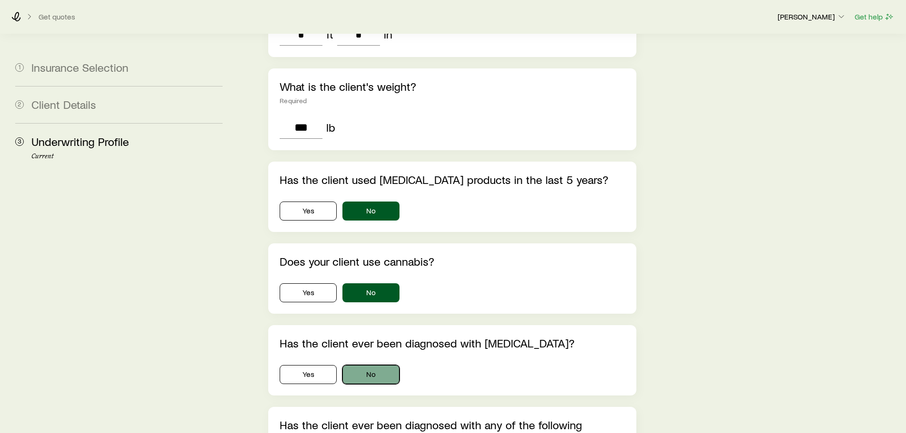
click at [386, 365] on button "No" at bounding box center [370, 374] width 57 height 19
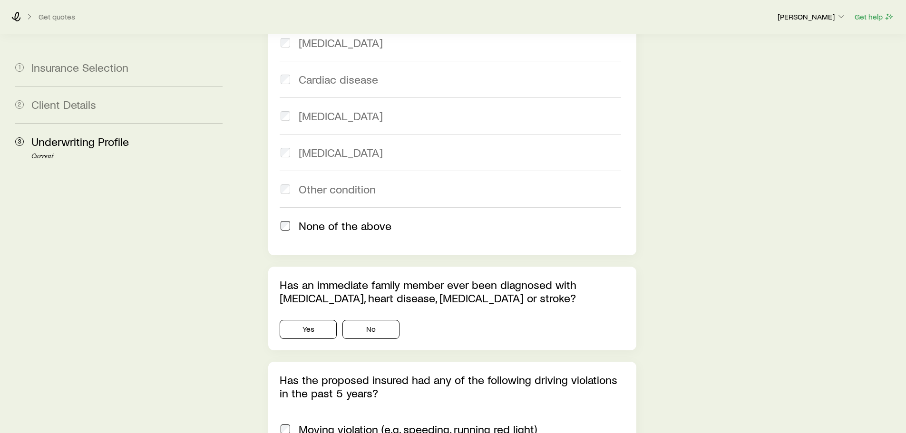
scroll to position [761, 0]
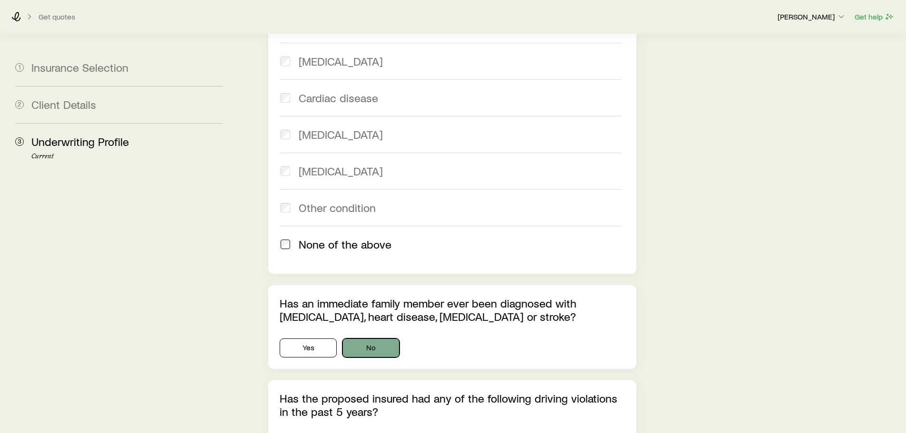
click at [371, 339] on button "No" at bounding box center [370, 348] width 57 height 19
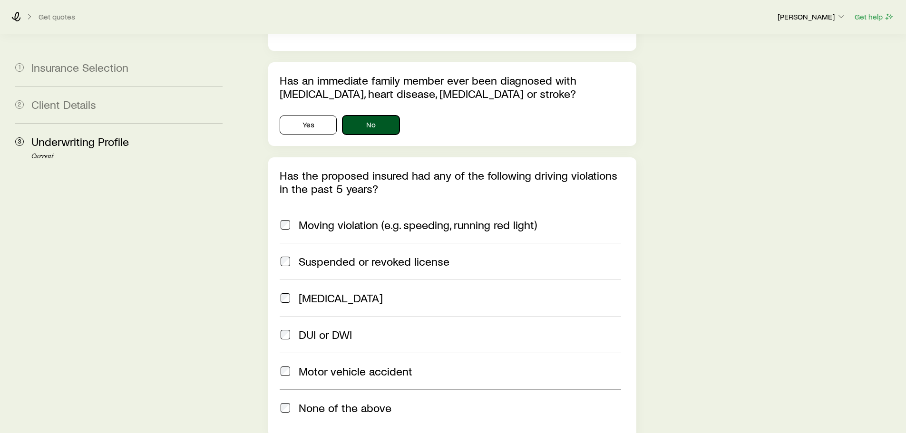
scroll to position [999, 0]
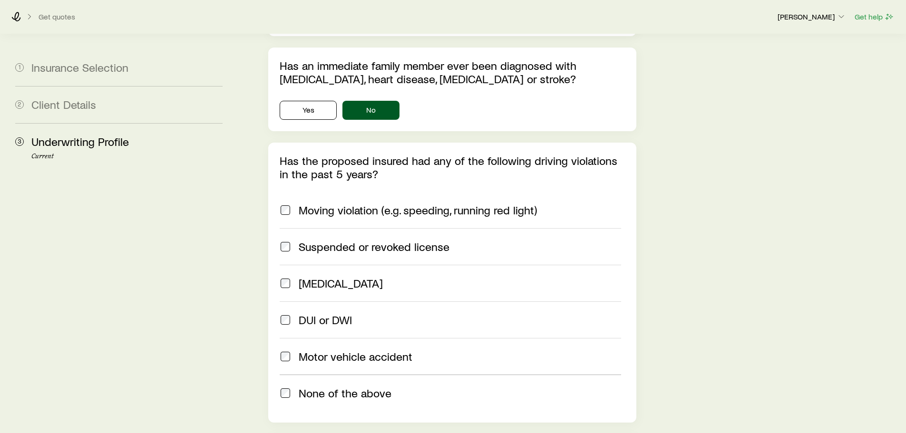
click at [307, 387] on span "None of the above" at bounding box center [345, 393] width 93 height 13
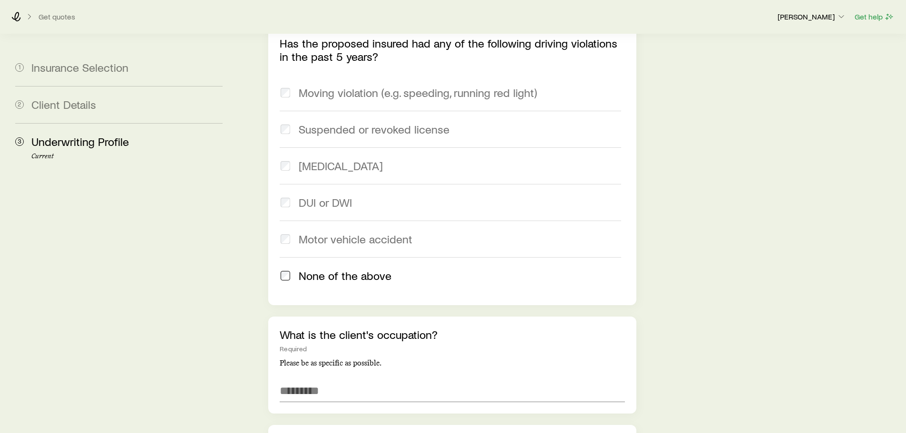
scroll to position [1141, 0]
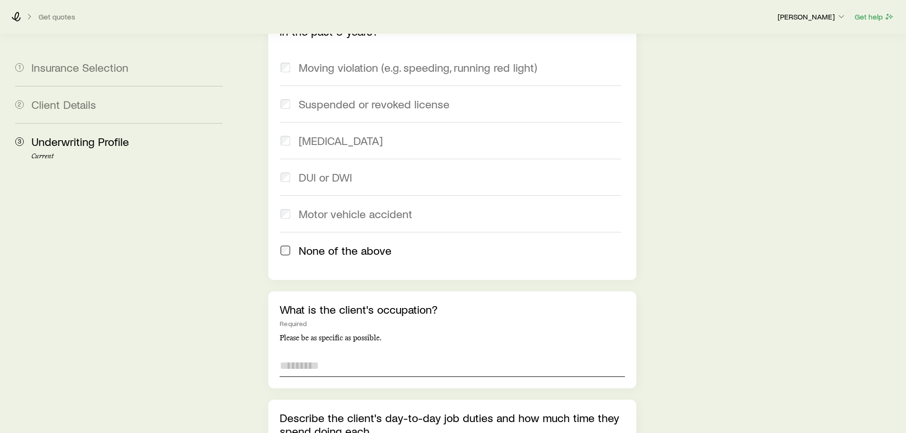
click at [298, 354] on input "text" at bounding box center [452, 365] width 345 height 23
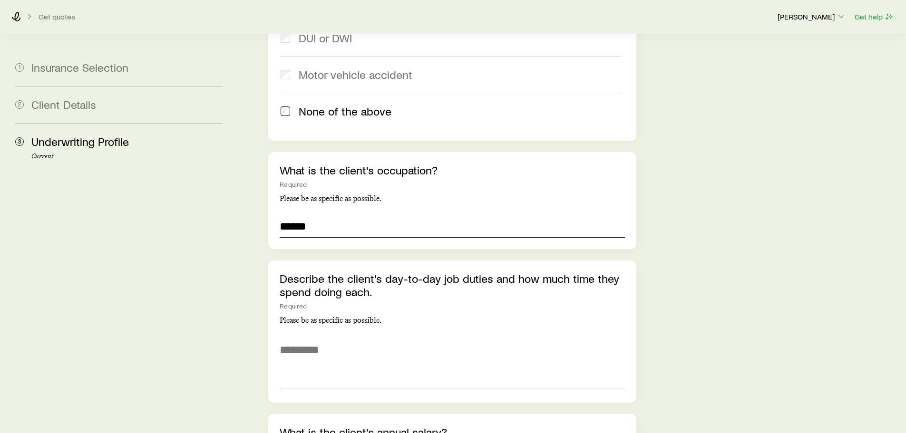
scroll to position [1284, 0]
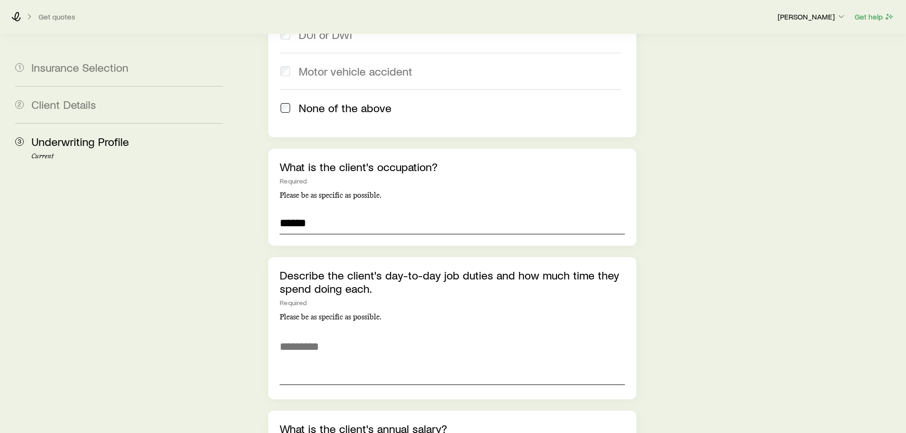
type input "******"
click at [312, 333] on textarea at bounding box center [452, 359] width 345 height 52
type textarea "*"
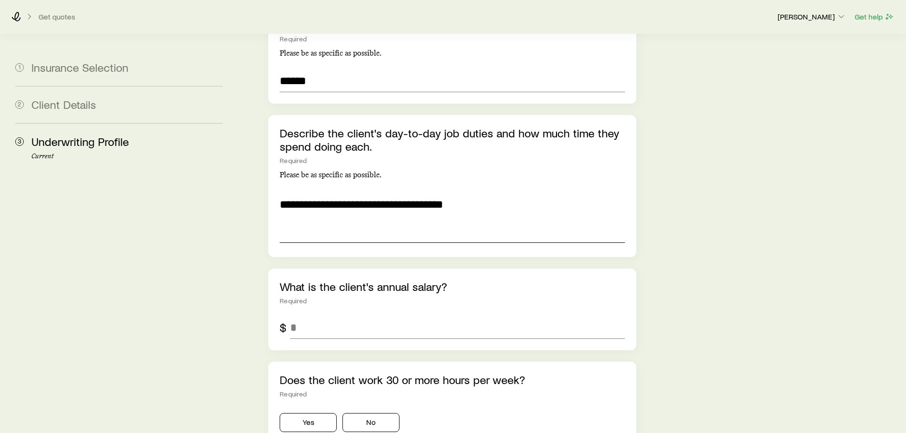
scroll to position [1427, 0]
type textarea "**********"
click at [315, 316] on input "tel" at bounding box center [457, 327] width 334 height 23
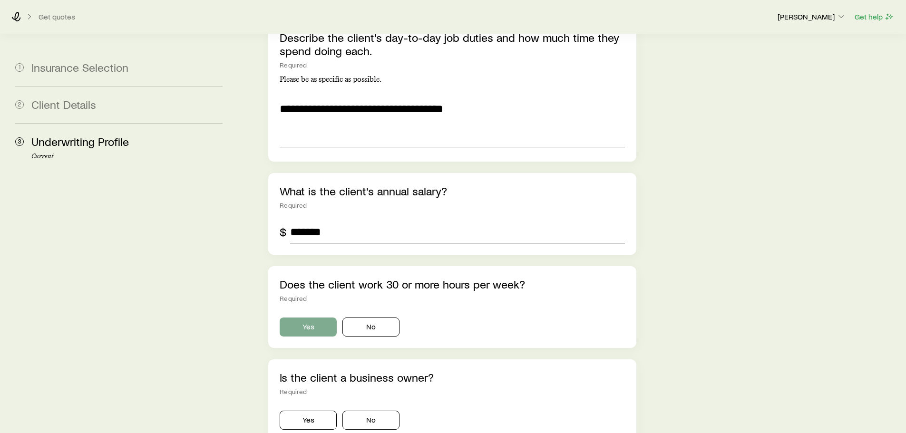
type input "*******"
click at [320, 318] on button "Yes" at bounding box center [308, 327] width 57 height 19
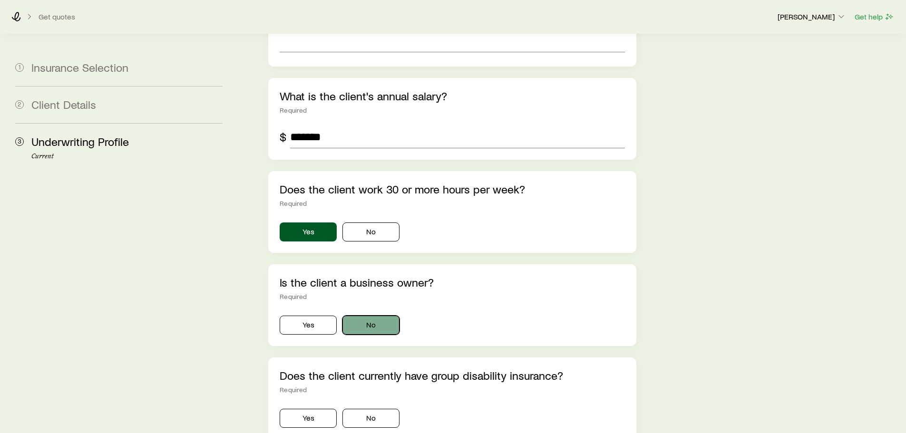
click at [372, 316] on button "No" at bounding box center [370, 325] width 57 height 19
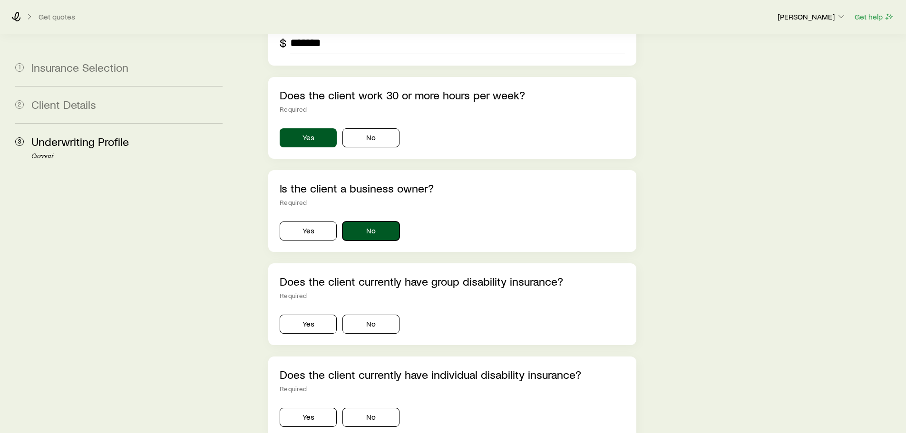
scroll to position [1712, 0]
click at [372, 314] on button "No" at bounding box center [370, 323] width 57 height 19
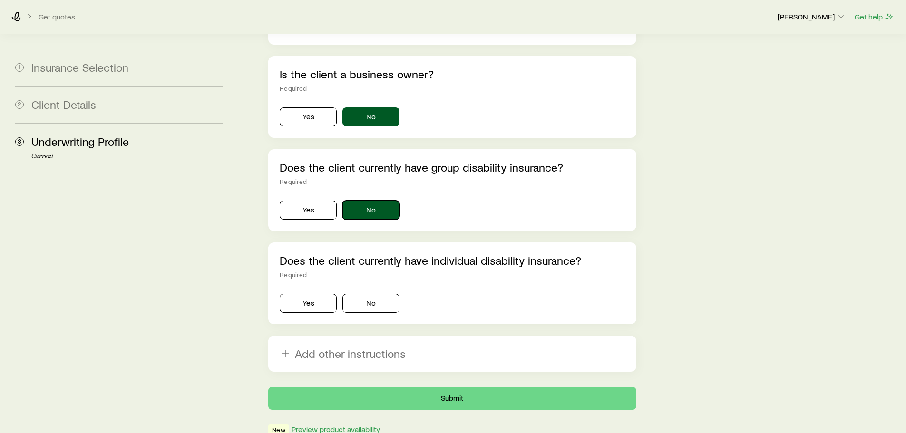
scroll to position [1855, 0]
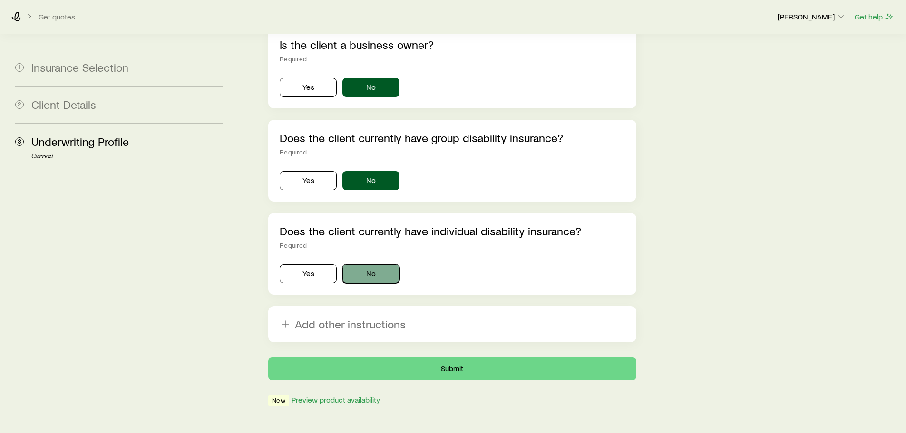
click at [369, 264] on button "No" at bounding box center [370, 273] width 57 height 19
click at [417, 358] on button "Submit" at bounding box center [452, 369] width 368 height 23
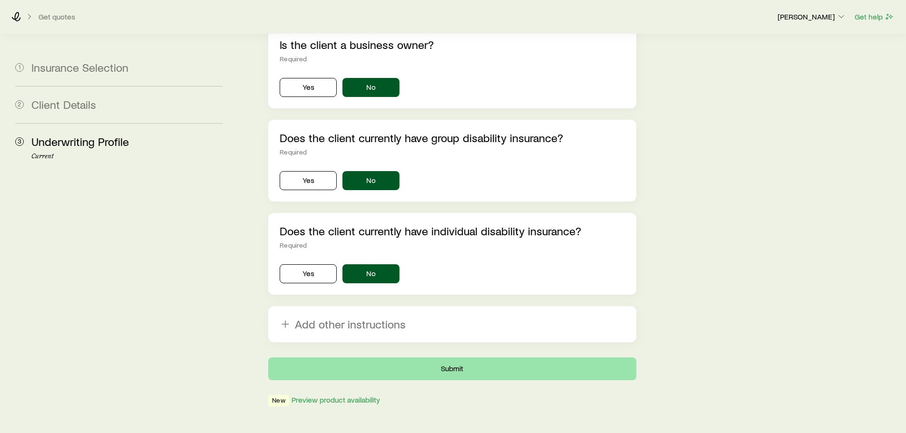
scroll to position [0, 0]
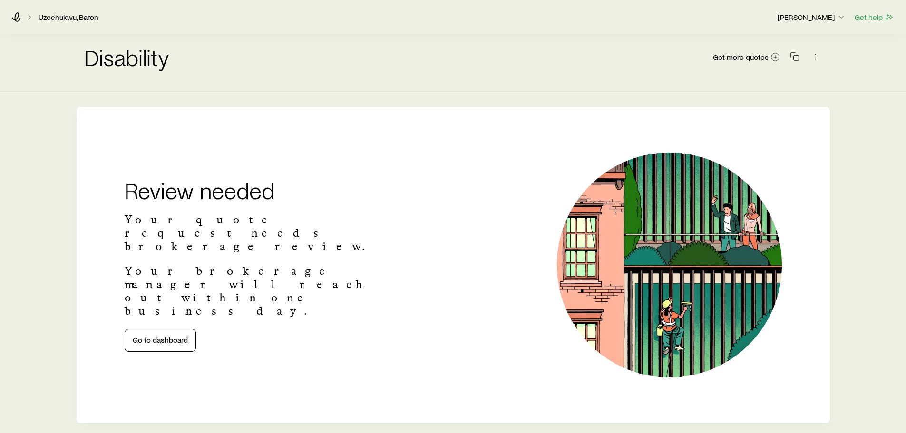
scroll to position [44, 0]
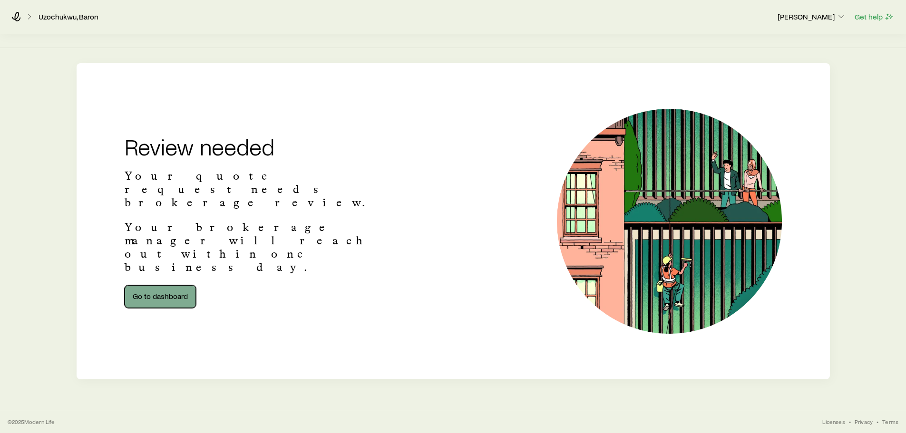
click at [167, 285] on link "Go to dashboard" at bounding box center [160, 296] width 71 height 23
